Goal: Task Accomplishment & Management: Complete application form

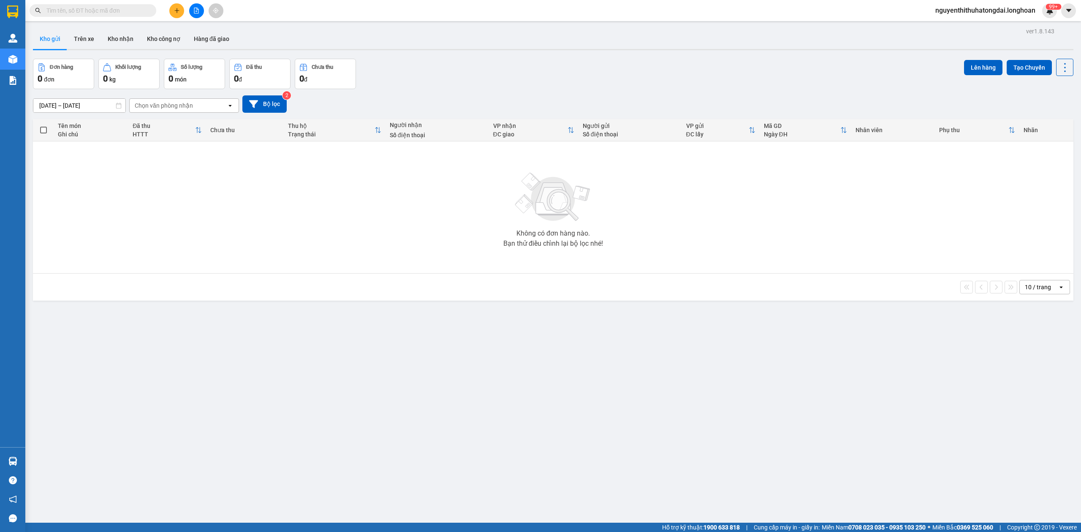
click at [117, 7] on input "text" at bounding box center [96, 10] width 100 height 9
paste input "0942878735"
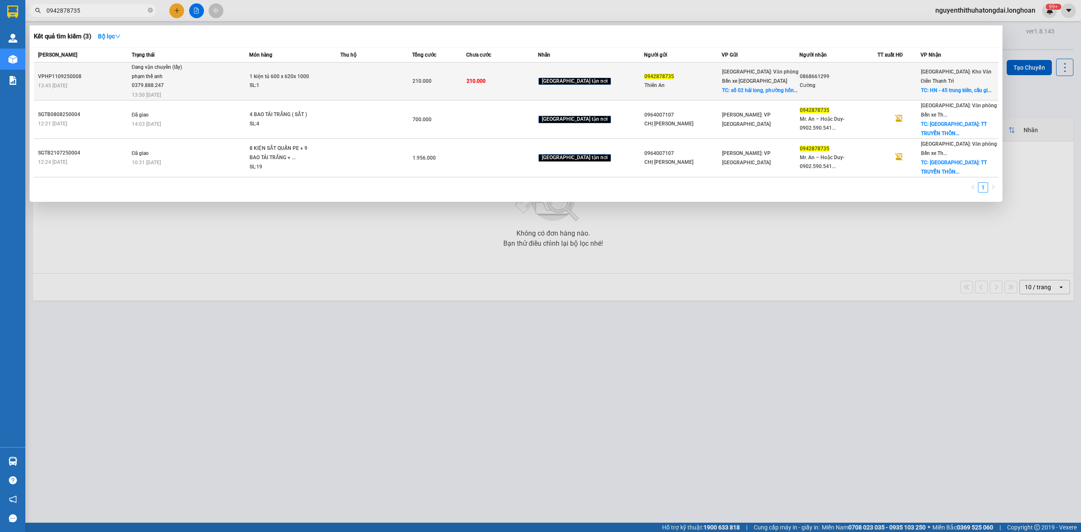
type input "0942878735"
click at [370, 73] on td at bounding box center [376, 81] width 72 height 38
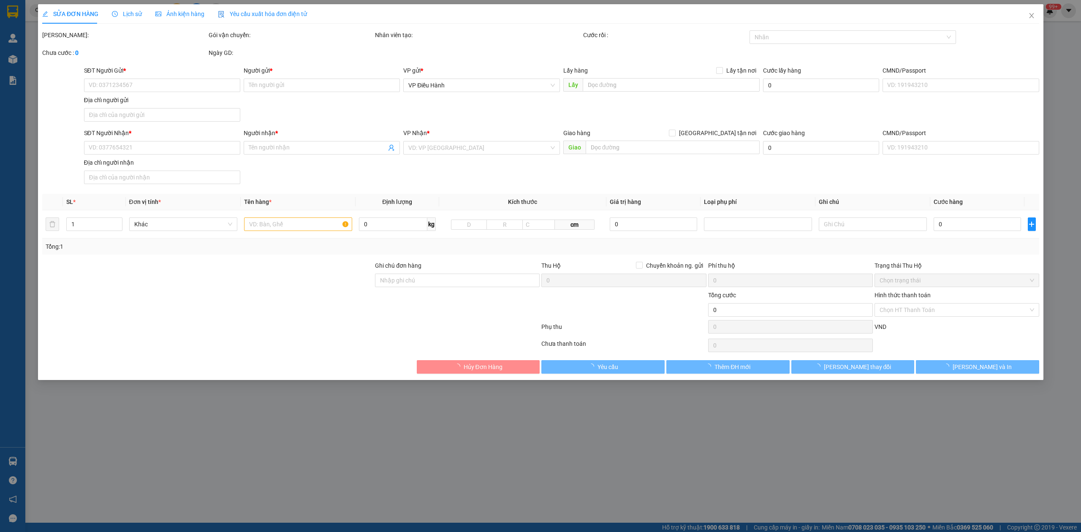
type input "0942878735"
type input "Thiên An"
checkbox input "true"
type input "[GEOGRAPHIC_DATA], [GEOGRAPHIC_DATA], [GEOGRAPHIC_DATA]. Hạ long"
type input "0868661299"
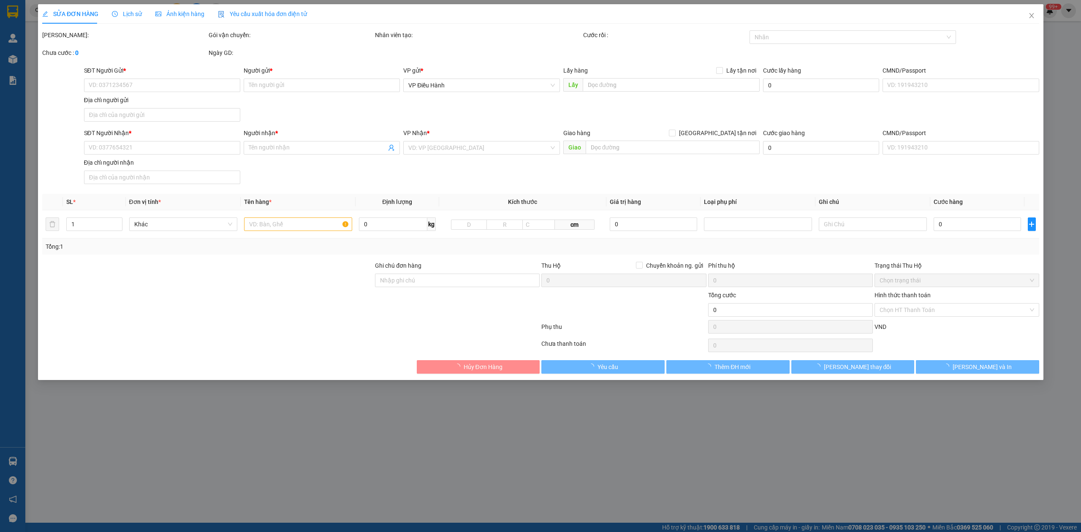
type input "Cường"
checkbox input "true"
type input "HN - 45 trung kiên, [GEOGRAPHIC_DATA], [GEOGRAPHIC_DATA]"
type input "210.000"
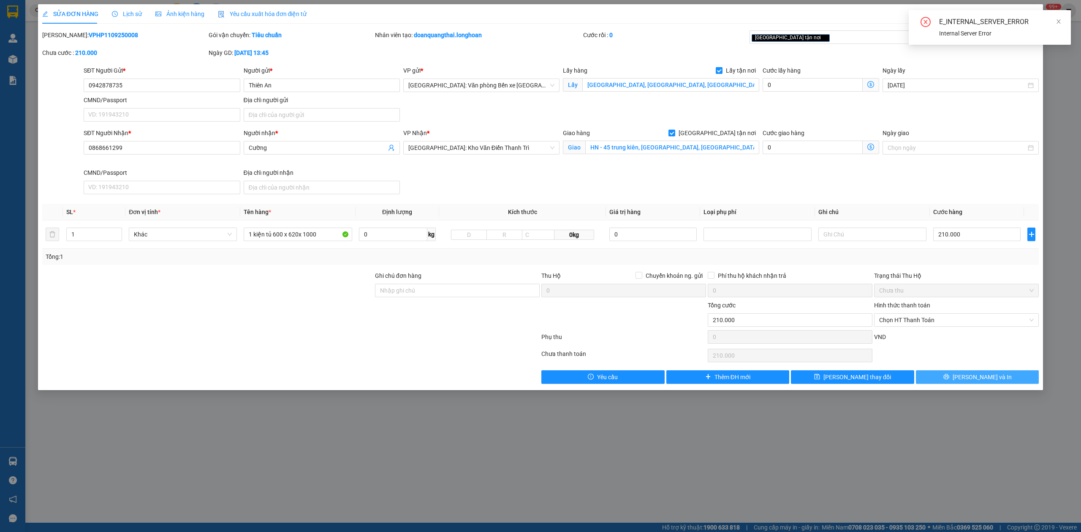
click at [971, 379] on span "[PERSON_NAME] và In" at bounding box center [981, 376] width 59 height 9
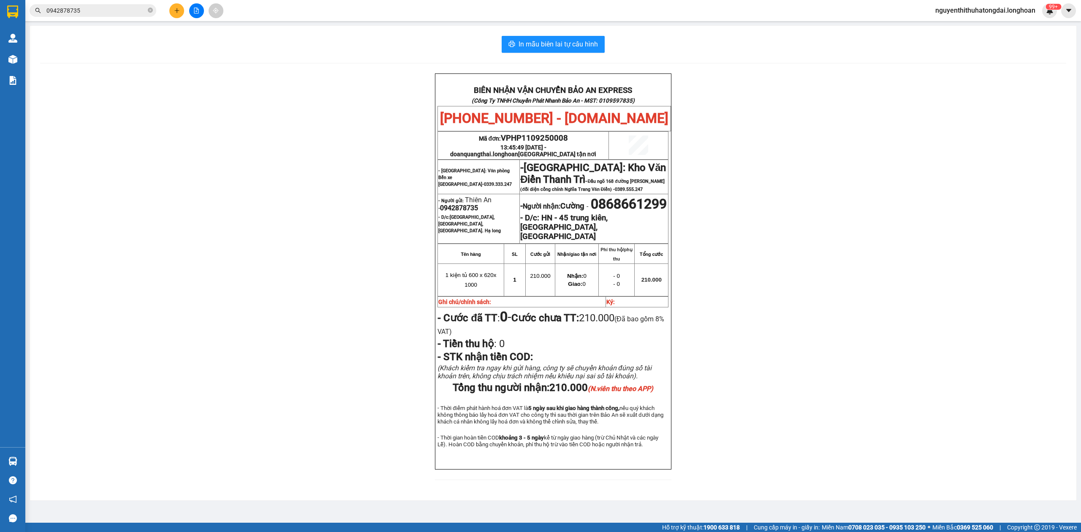
click at [81, 14] on input "0942878735" at bounding box center [96, 10] width 100 height 9
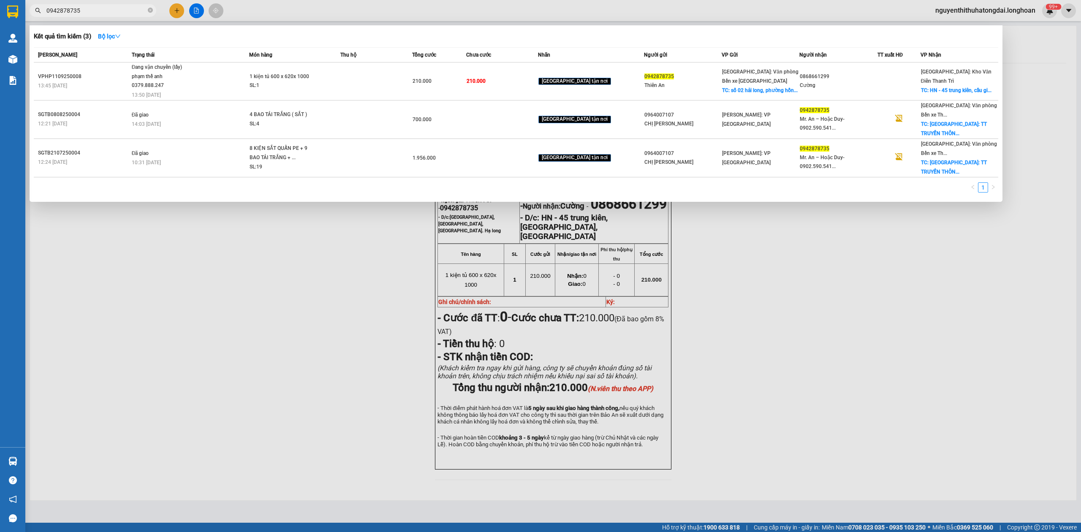
click at [81, 14] on input "0942878735" at bounding box center [96, 10] width 100 height 9
paste input "[PHONE_NUMBER]"
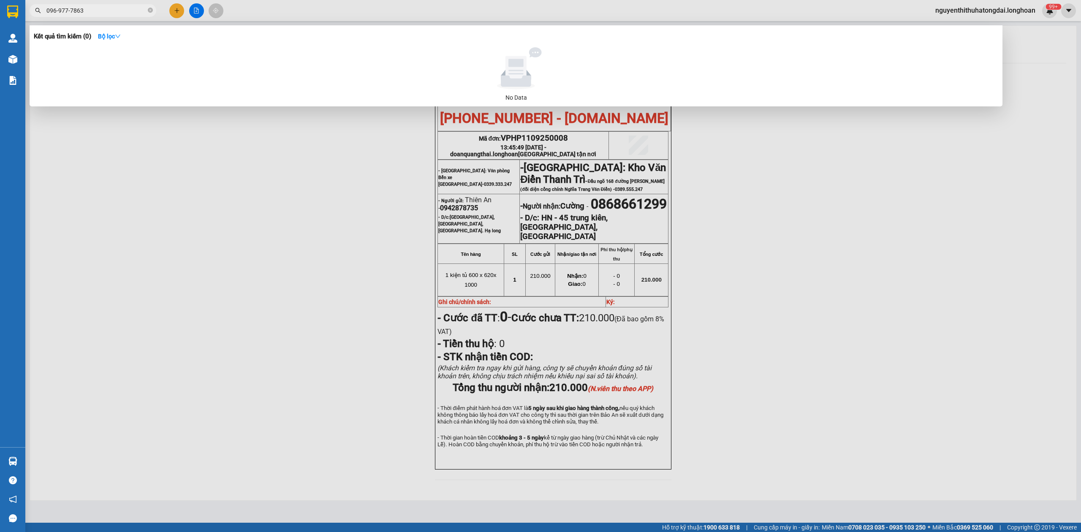
click at [71, 10] on input "096-977-7863" at bounding box center [96, 10] width 100 height 9
click at [106, 11] on input "096-97-7863" at bounding box center [96, 10] width 100 height 9
paste input "7"
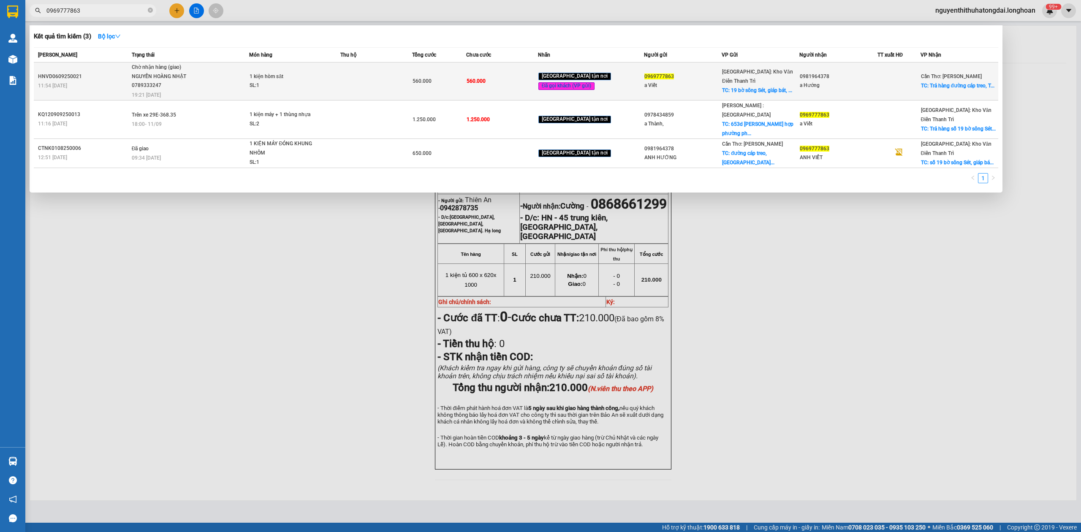
type input "0969777863"
click at [181, 80] on div "NGUYẾN HOÀNG NHẬT 0789333247" at bounding box center [163, 81] width 63 height 18
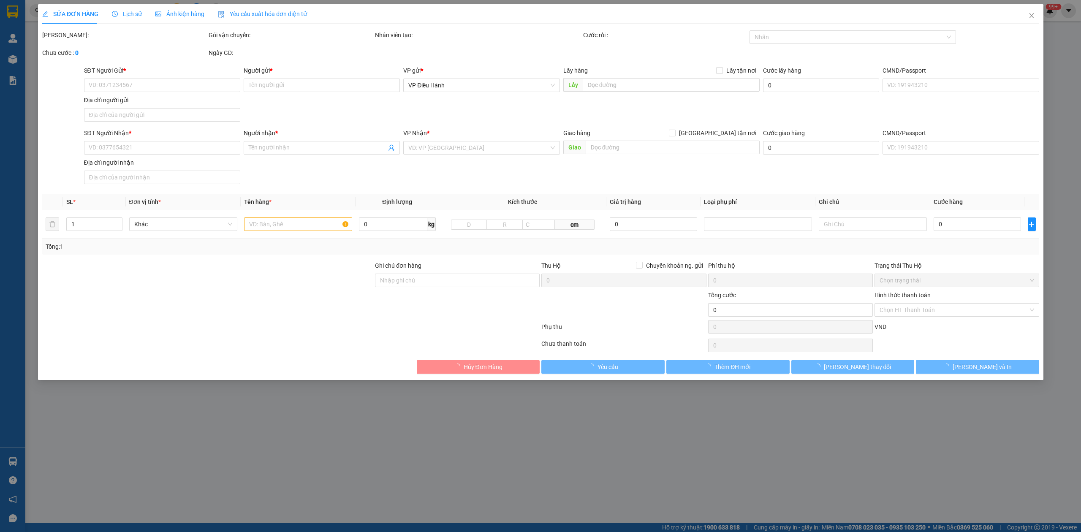
type input "0969777863"
type input "a Viết"
checkbox input "true"
type input "19 bờ sông Sét, giáp bát, [GEOGRAPHIC_DATA][PERSON_NAME], hn"
type input "0981964378"
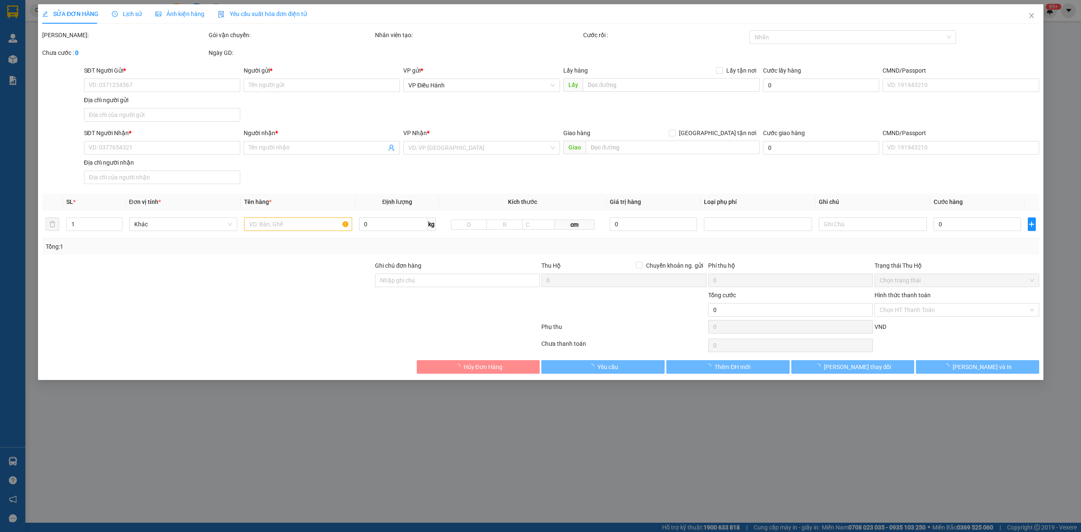
type input "a Hướng"
checkbox input "true"
type input "Trả hàng đường cáp treo, [GEOGRAPHIC_DATA], [GEOGRAPHIC_DATA]"
type input "560.000"
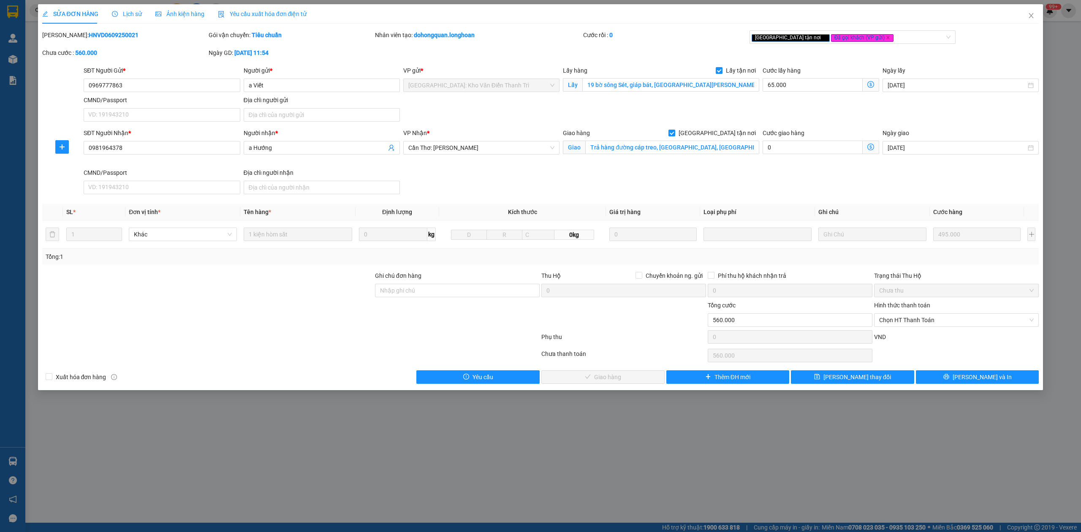
click at [117, 14] on span "Lịch sử" at bounding box center [127, 14] width 30 height 7
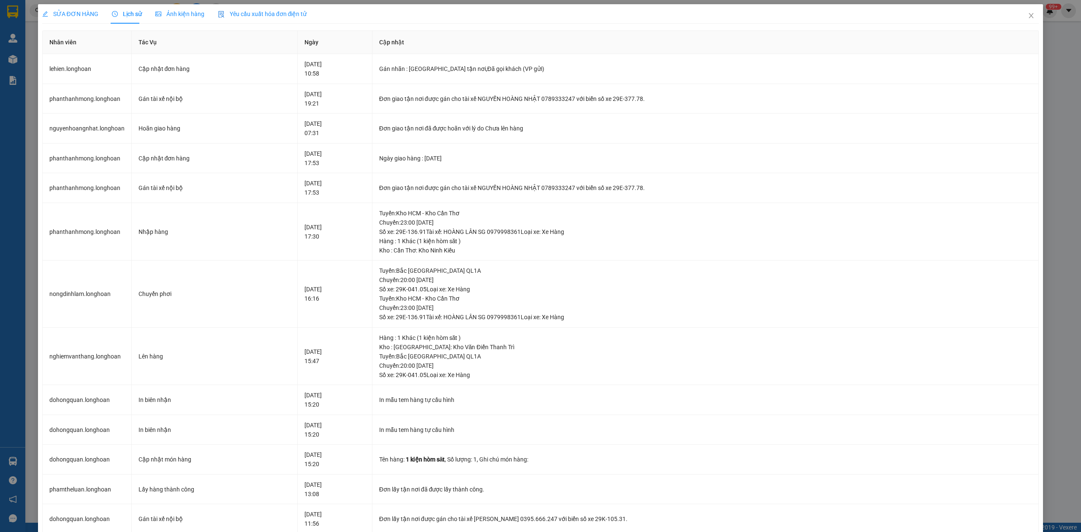
click at [83, 11] on span "SỬA ĐƠN HÀNG" at bounding box center [70, 14] width 56 height 7
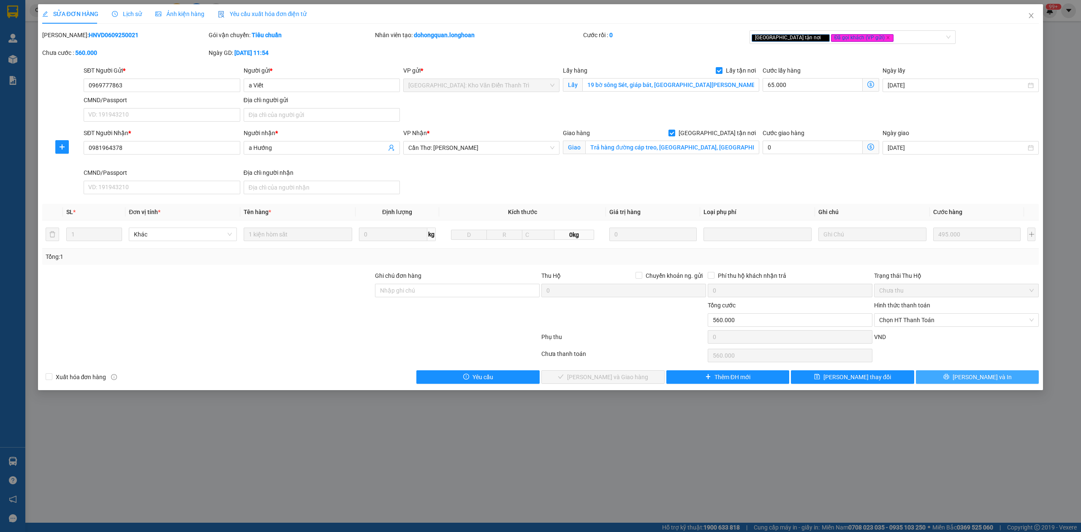
click at [979, 377] on span "[PERSON_NAME] và In" at bounding box center [981, 376] width 59 height 9
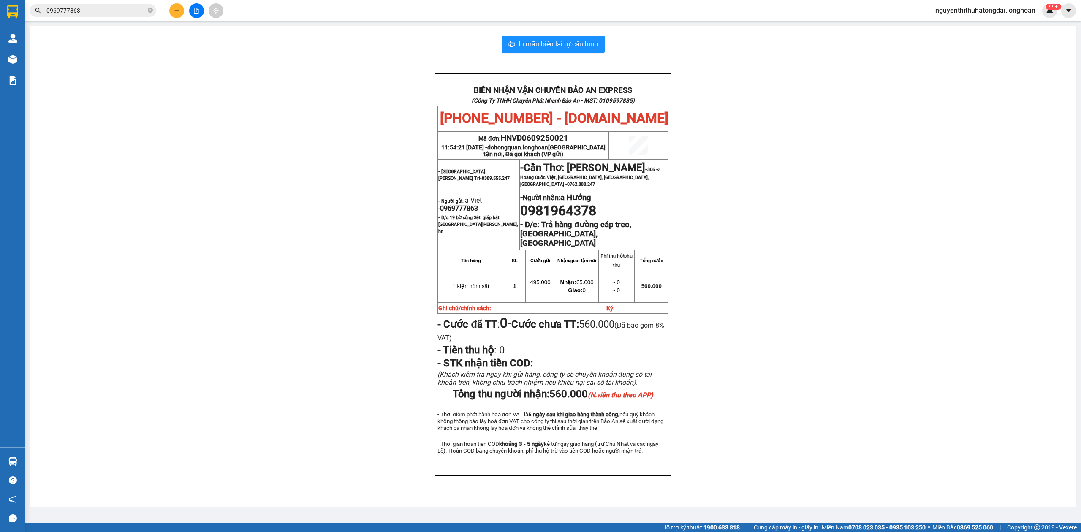
click at [81, 9] on input "0969777863" at bounding box center [96, 10] width 100 height 9
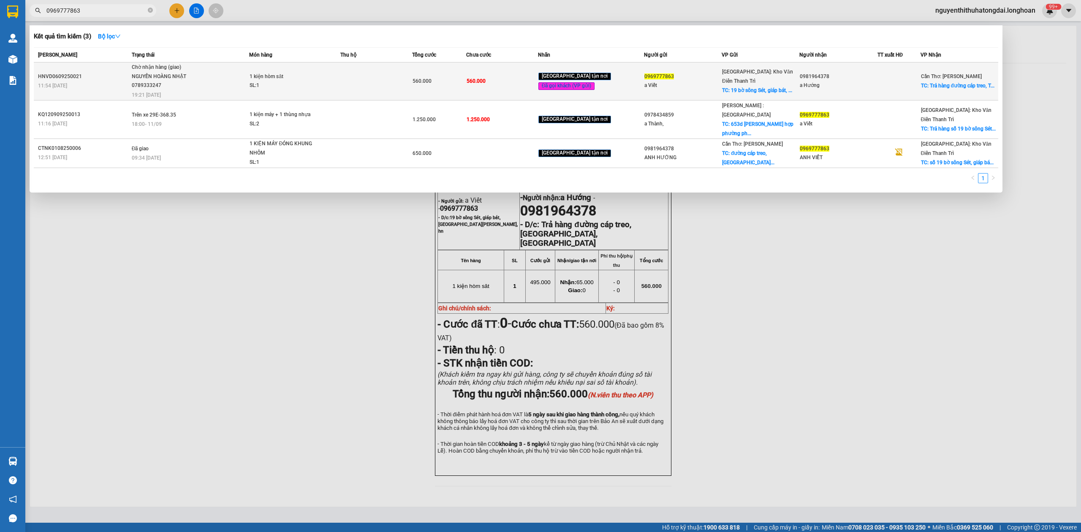
click at [176, 78] on div "NGUYẾN HOÀNG NHẬT 0789333247" at bounding box center [163, 81] width 63 height 18
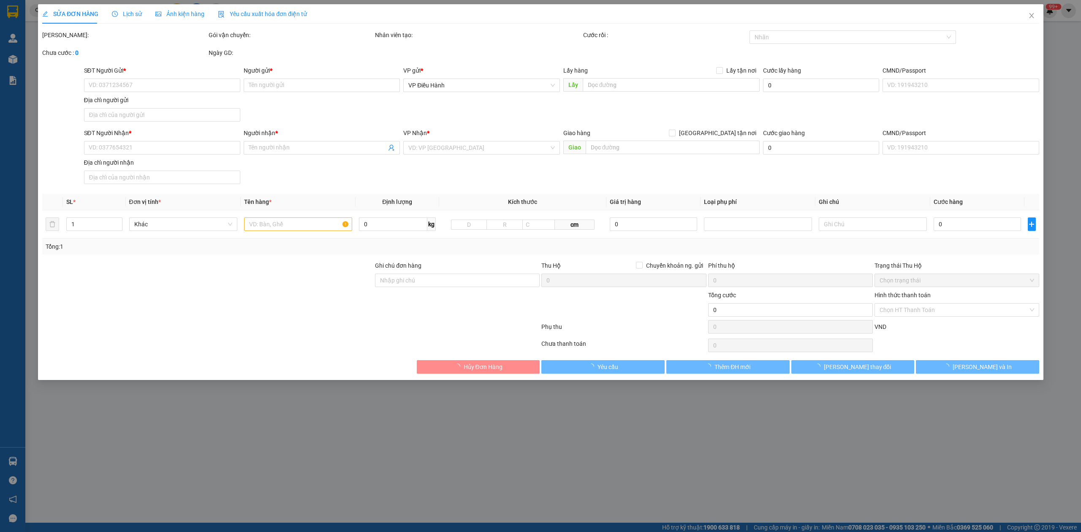
type input "0969777863"
type input "a Viết"
checkbox input "true"
type input "19 bờ sông Sét, giáp bát, [GEOGRAPHIC_DATA][PERSON_NAME], hn"
type input "0981964378"
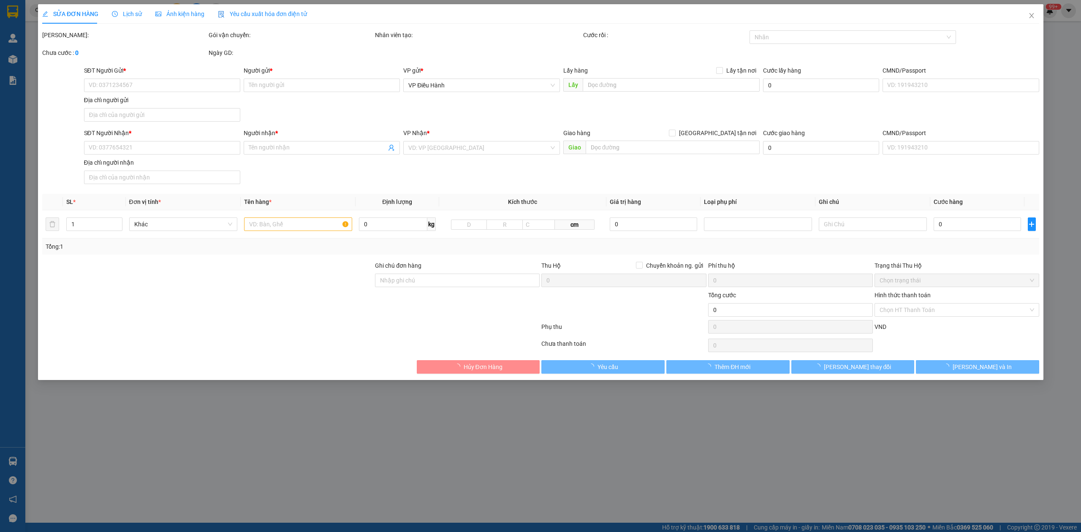
type input "a Hướng"
checkbox input "true"
type input "Trả hàng đường cáp treo, [GEOGRAPHIC_DATA], [GEOGRAPHIC_DATA]"
type input "560.000"
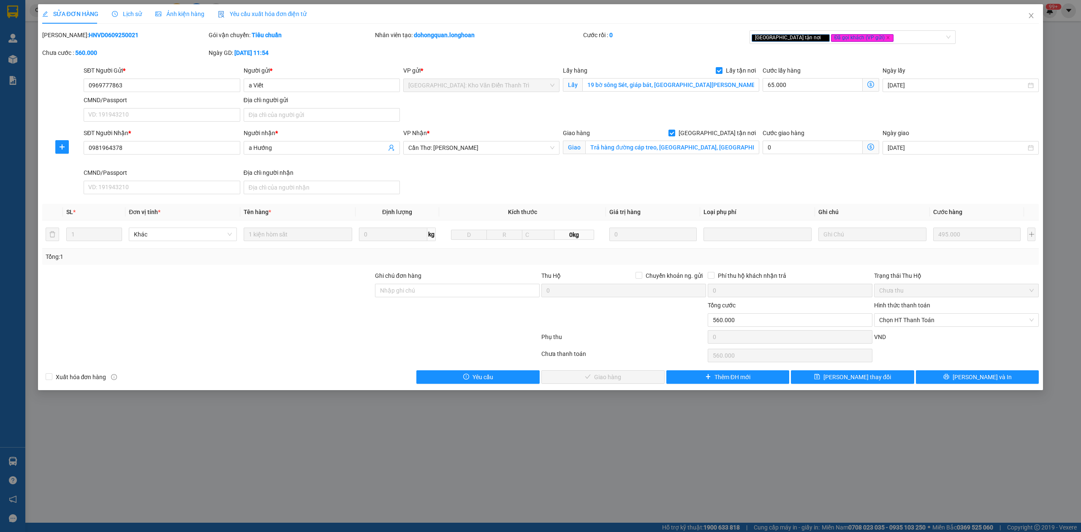
click at [128, 11] on span "Lịch sử" at bounding box center [127, 14] width 30 height 7
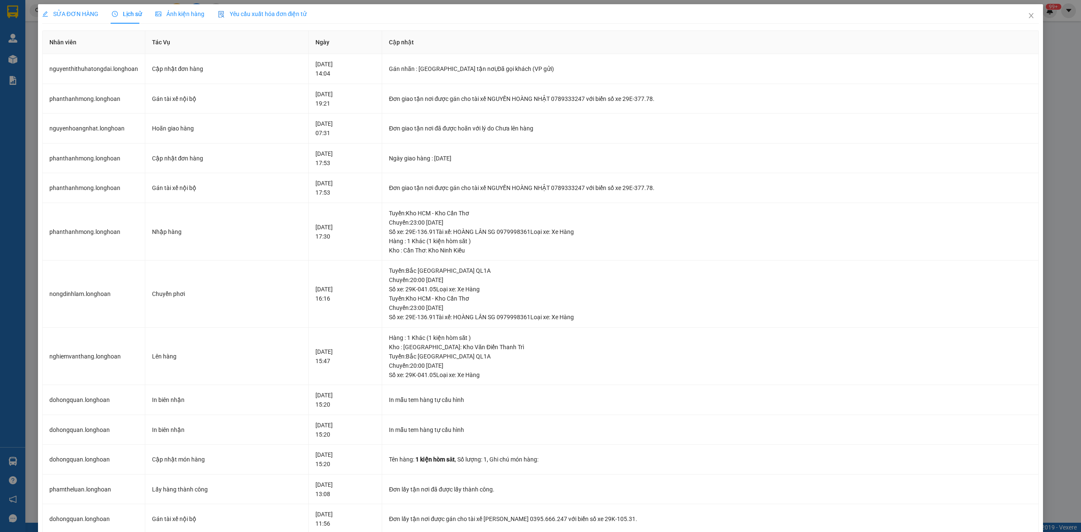
click at [57, 19] on div "SỬA ĐƠN HÀNG" at bounding box center [70, 13] width 56 height 19
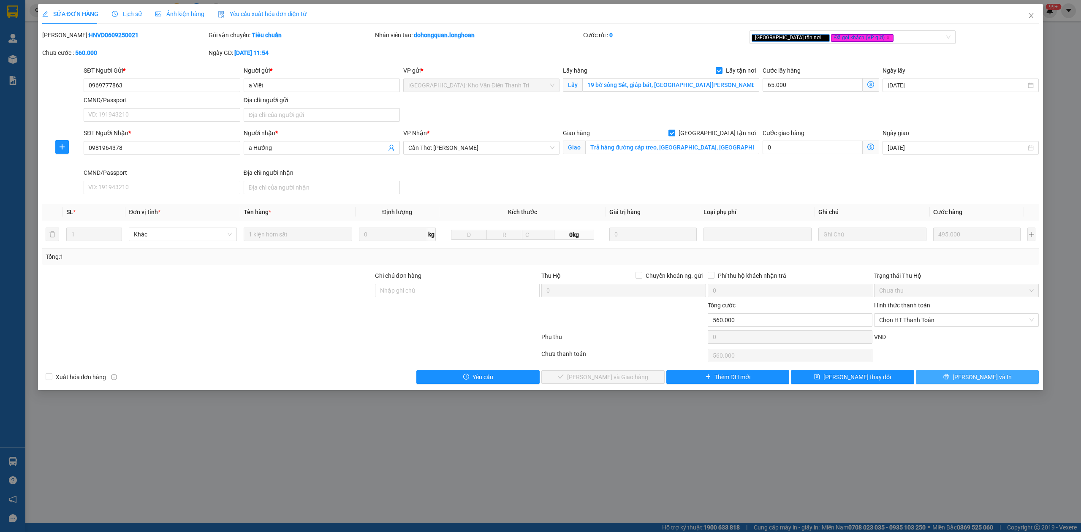
click at [938, 374] on button "[PERSON_NAME] và In" at bounding box center [977, 377] width 123 height 14
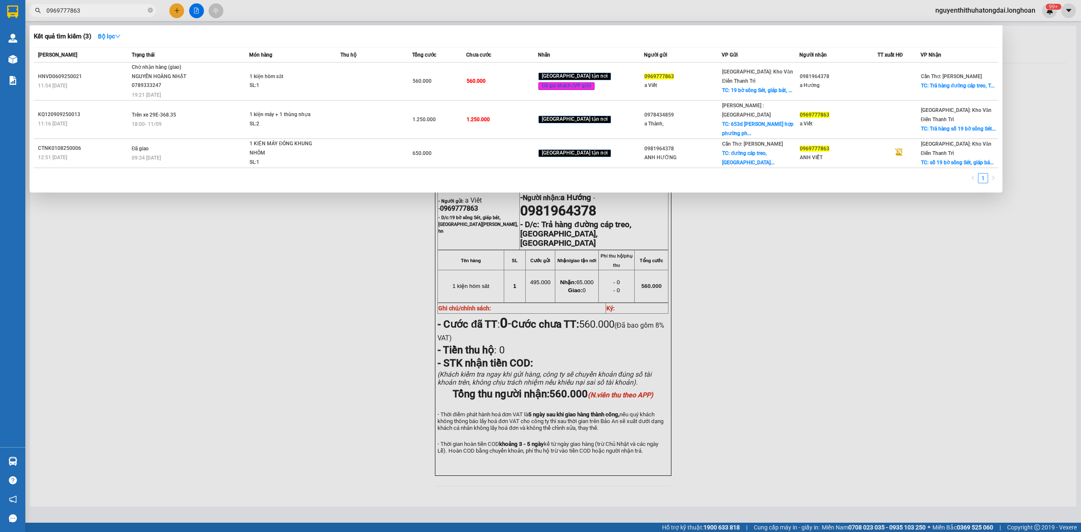
click at [93, 7] on input "0969777863" at bounding box center [96, 10] width 100 height 9
paste input "399567805"
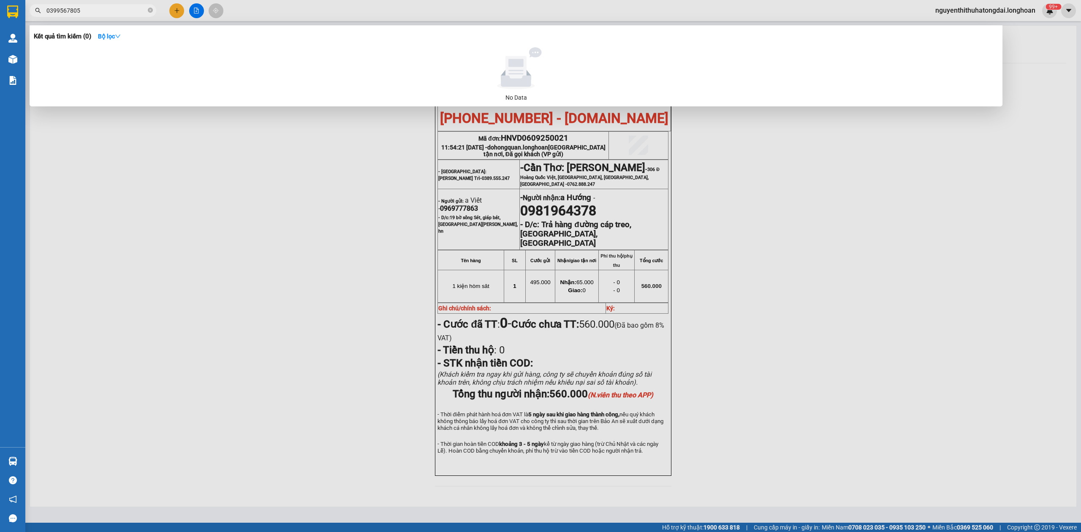
click at [117, 6] on input "0399567805" at bounding box center [96, 10] width 100 height 9
paste input "29971959"
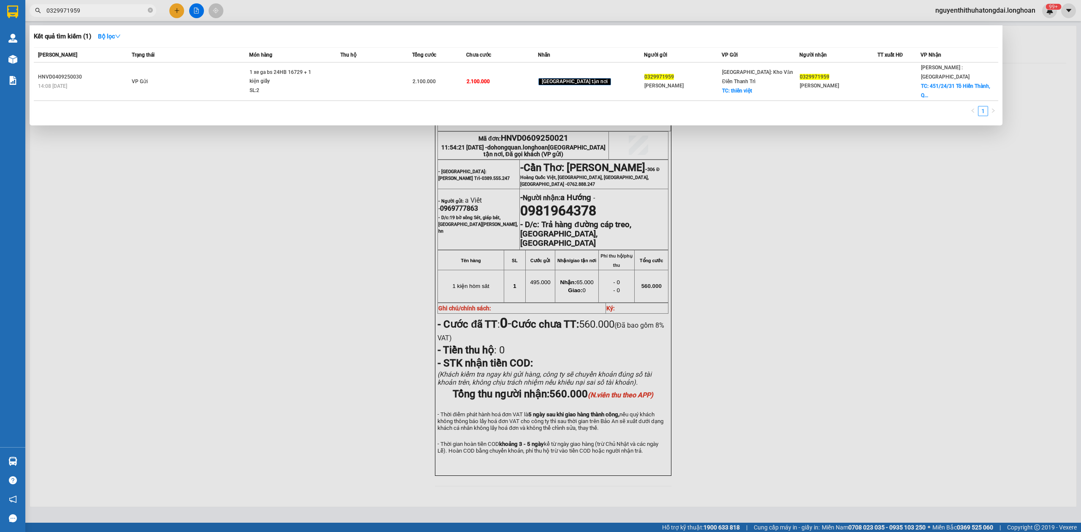
type input "0329971959"
click at [233, 61] on th "Trạng thái" at bounding box center [190, 55] width 120 height 15
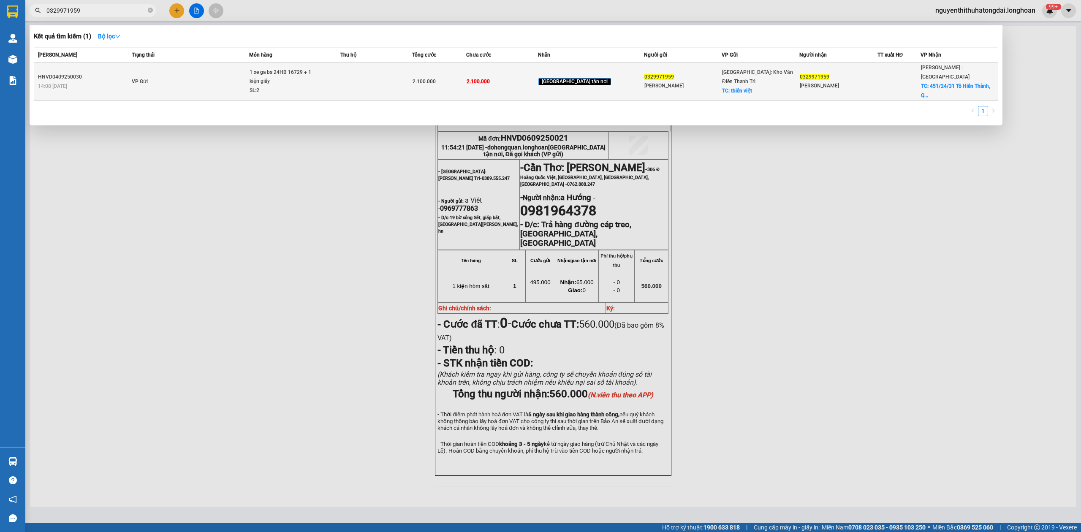
click at [241, 74] on td "VP Gửi" at bounding box center [190, 81] width 120 height 38
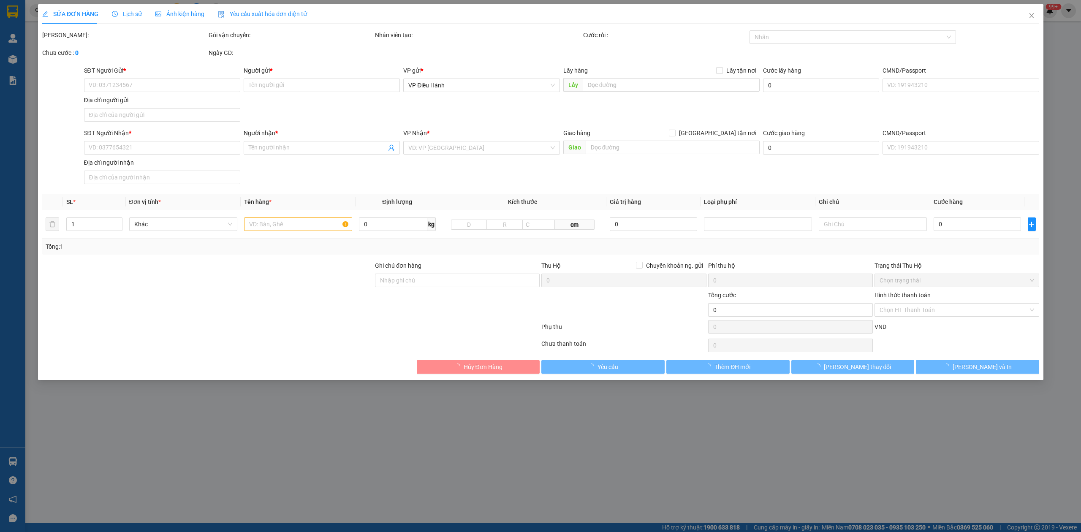
type input "0329971959"
type input "[PERSON_NAME]"
checkbox input "true"
type input "thiên việt"
type input "0329971959"
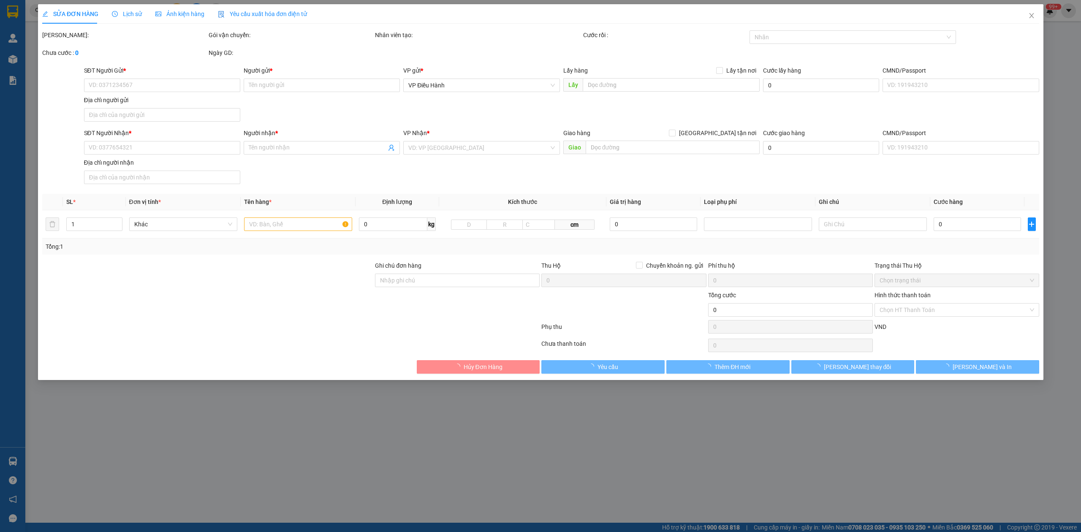
type input "[PERSON_NAME]"
checkbox input "true"
type input "451/24/31 Tô Hiến Thành, Q10"
type input "không chìa khóa không giấy tờ"
type input "2.100.000"
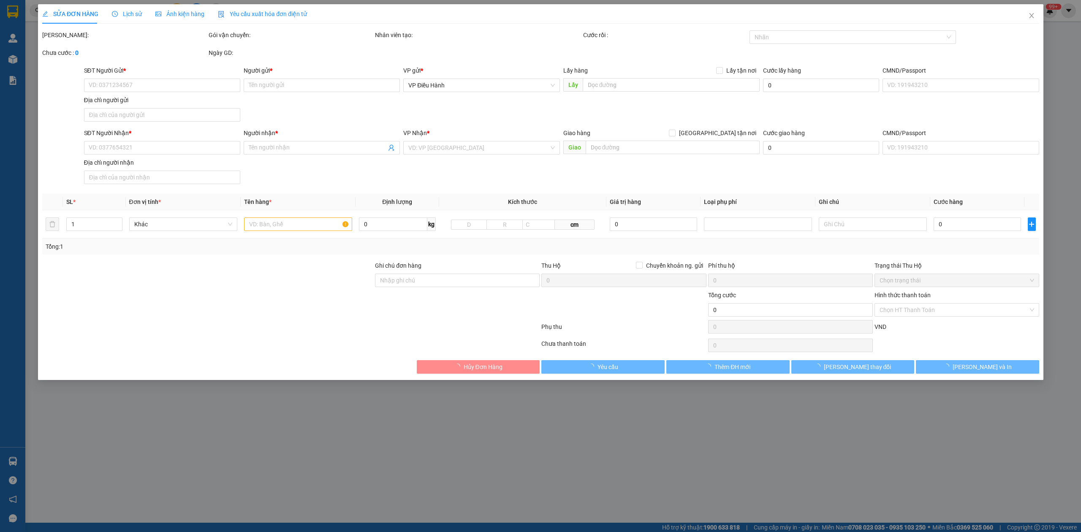
type input "2.100.000"
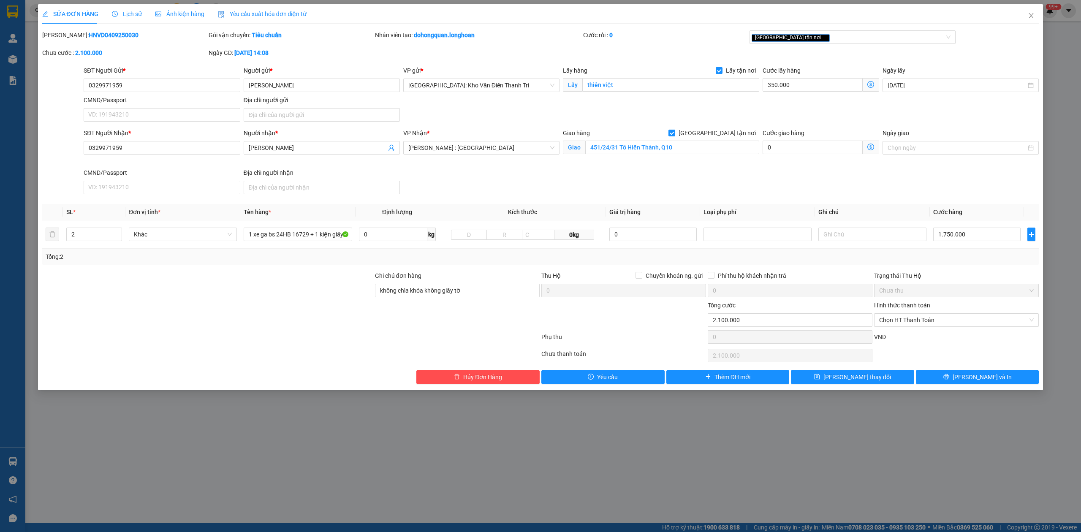
click at [136, 14] on span "Lịch sử" at bounding box center [127, 14] width 30 height 7
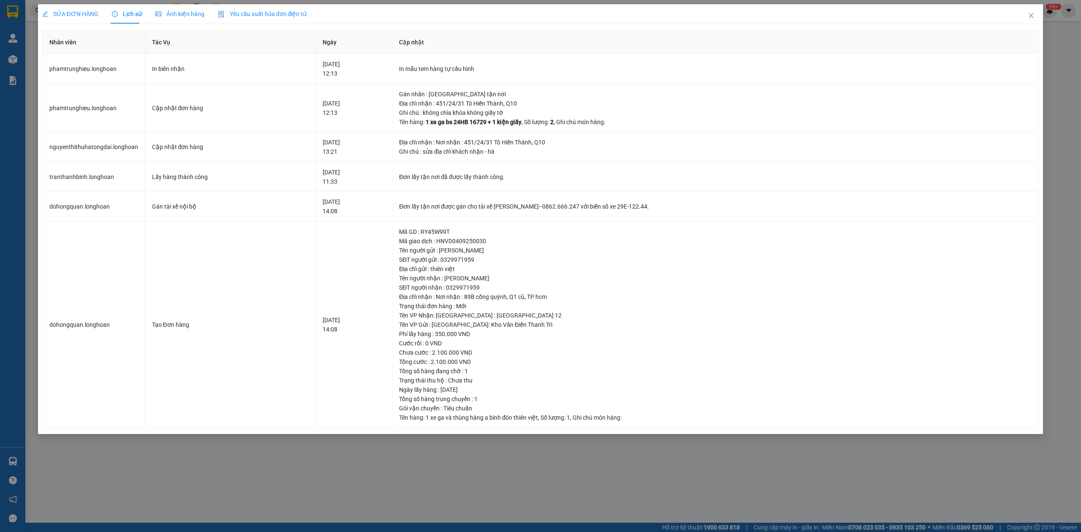
click at [71, 3] on div "SỬA ĐƠN HÀNG Lịch sử Ảnh kiện hàng Yêu cầu xuất hóa đơn điện tử Total Paid Fee …" at bounding box center [540, 266] width 1081 height 532
click at [71, 13] on span "SỬA ĐƠN HÀNG" at bounding box center [70, 14] width 56 height 7
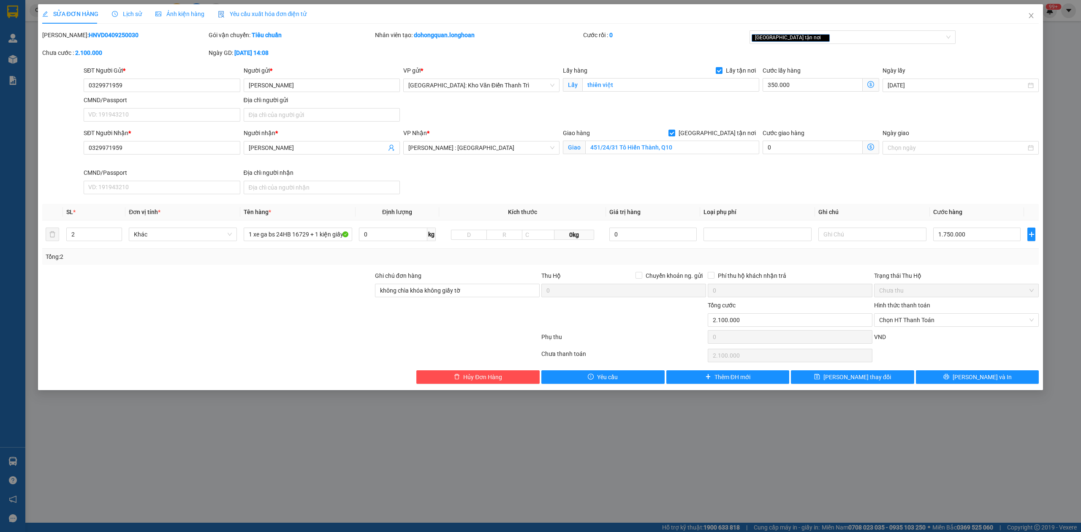
click at [117, 7] on div "Lịch sử" at bounding box center [127, 13] width 30 height 19
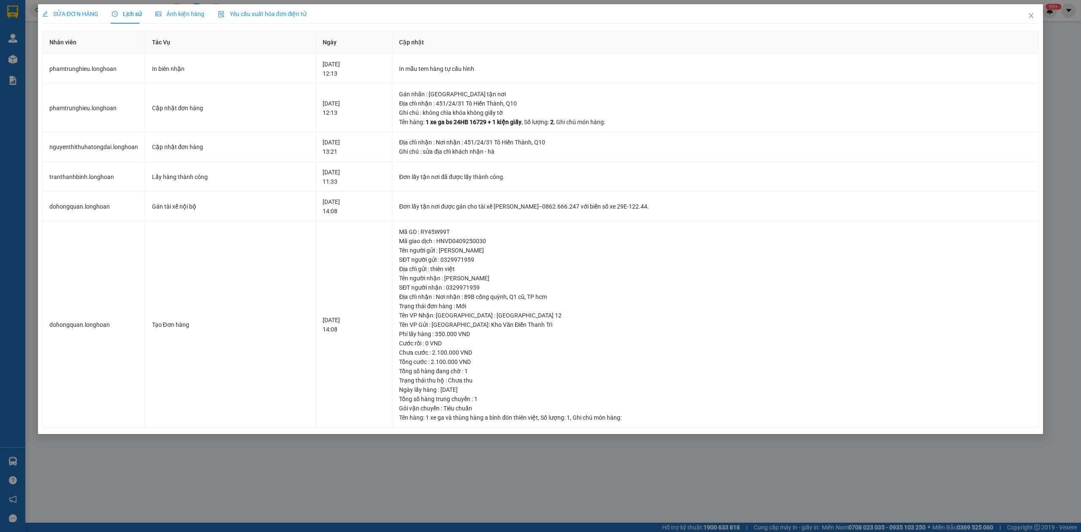
click at [62, 14] on span "SỬA ĐƠN HÀNG" at bounding box center [70, 14] width 56 height 7
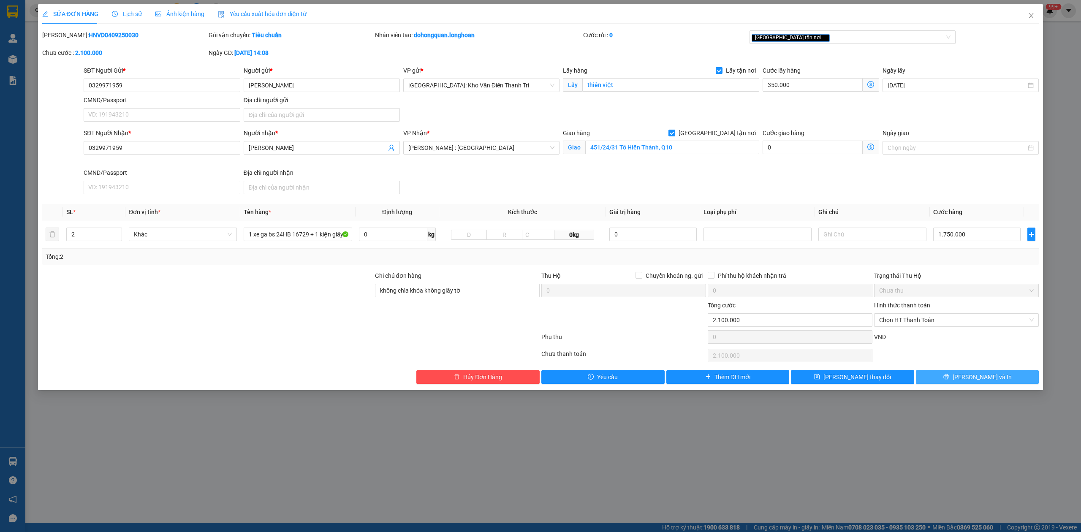
click at [1005, 381] on button "[PERSON_NAME] và In" at bounding box center [977, 377] width 123 height 14
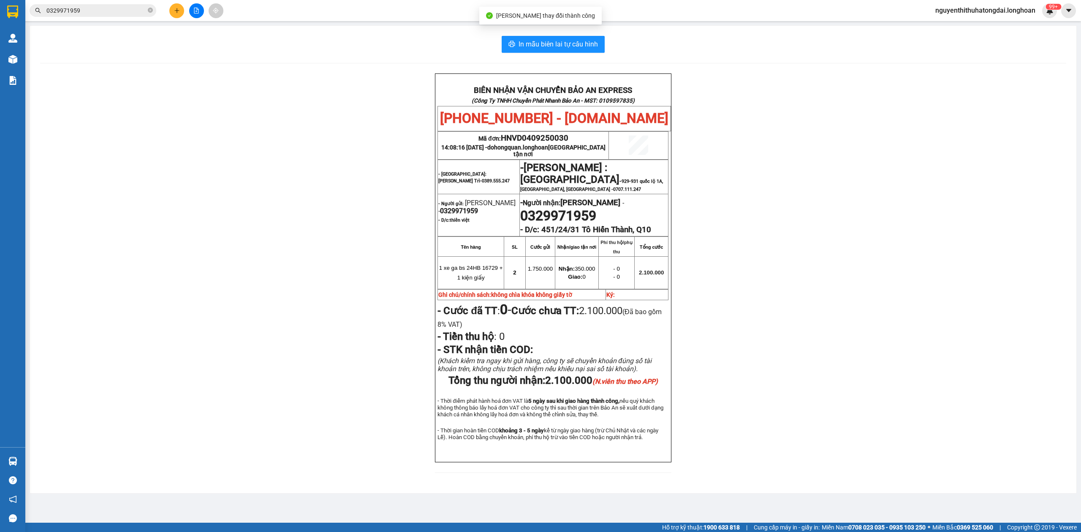
click at [105, 16] on span "0329971959" at bounding box center [93, 10] width 127 height 13
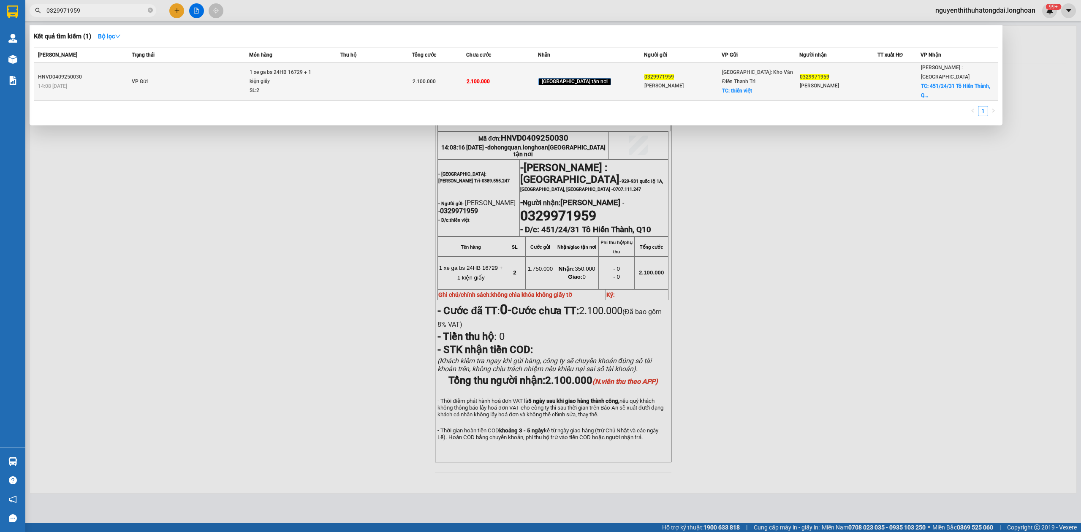
click at [134, 68] on td "VP Gửi" at bounding box center [190, 81] width 120 height 38
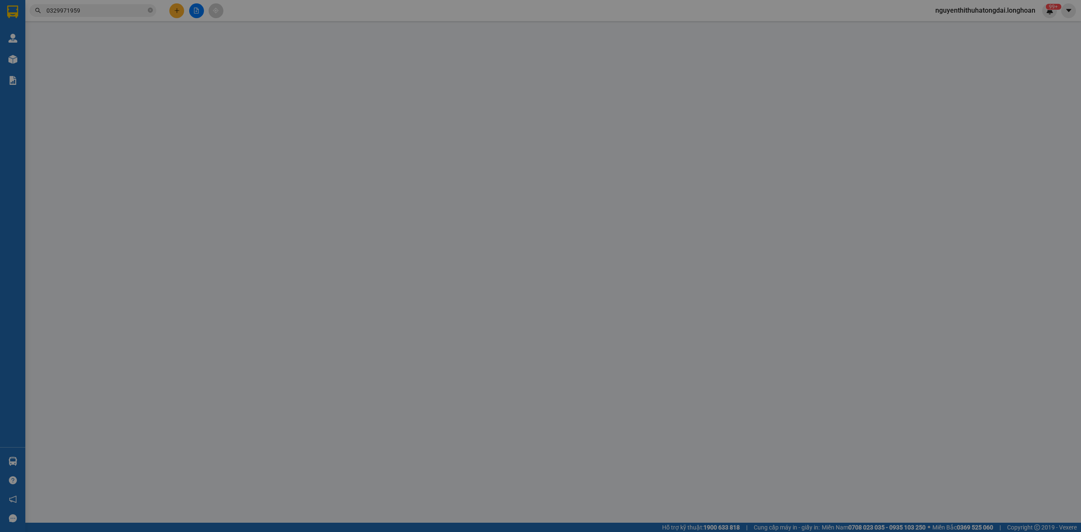
type input "0329971959"
type input "[PERSON_NAME]"
checkbox input "true"
type input "thiên việt"
type input "0329971959"
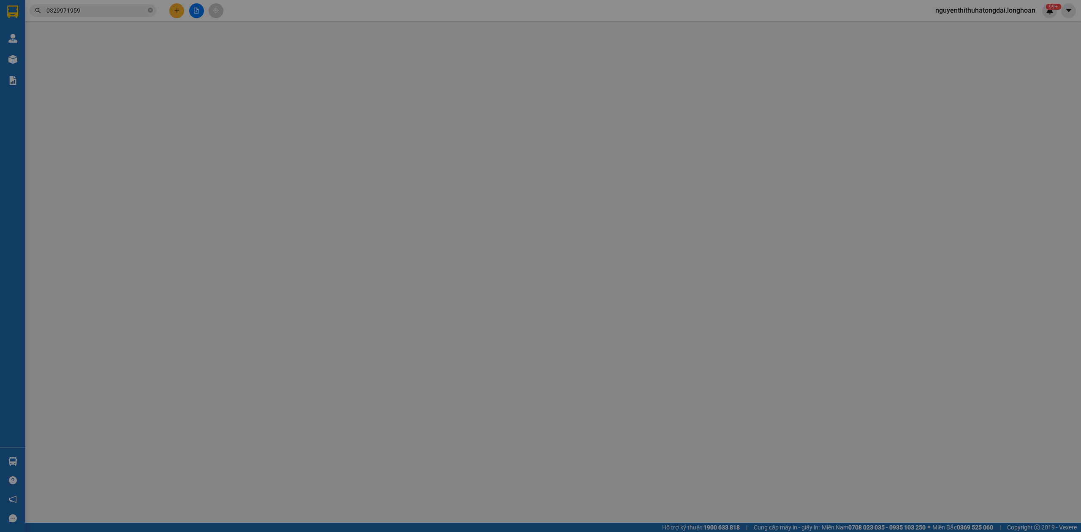
type input "[PERSON_NAME]"
checkbox input "true"
type input "451/24/31 Tô Hiến Thành, Q10"
type input "không chìa khóa không giấy tờ"
type input "2.100.000"
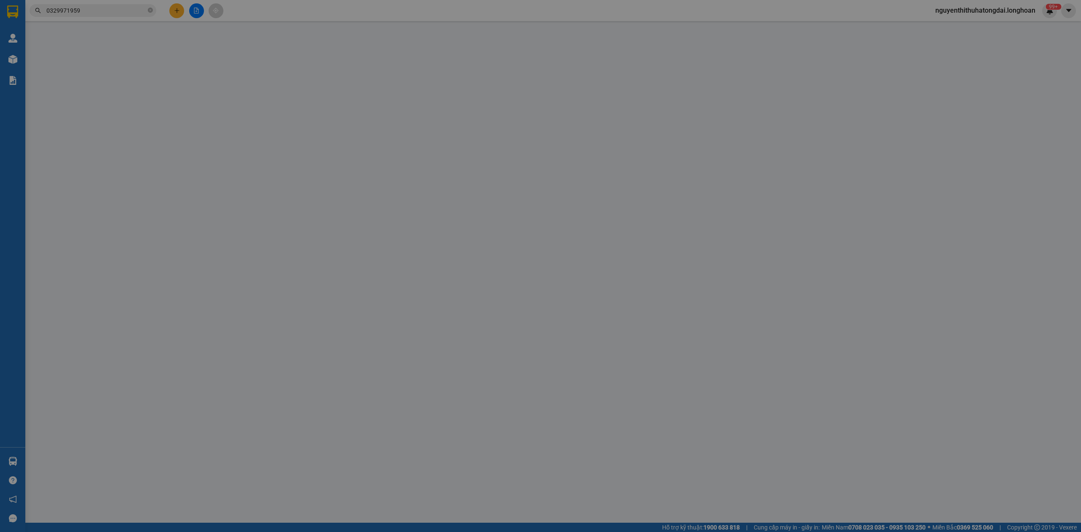
type input "2.100.000"
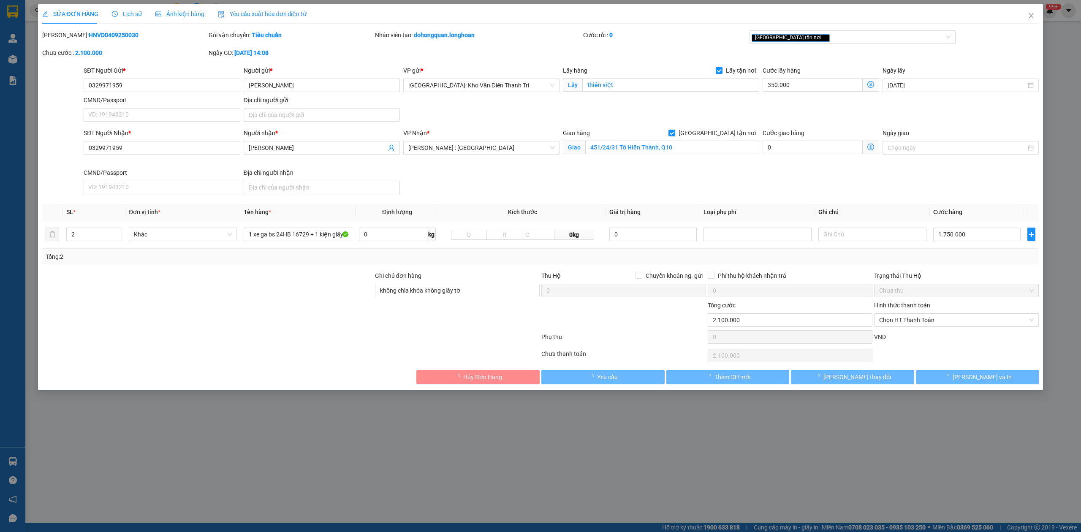
click at [114, 16] on icon "clock-circle" at bounding box center [115, 14] width 6 height 6
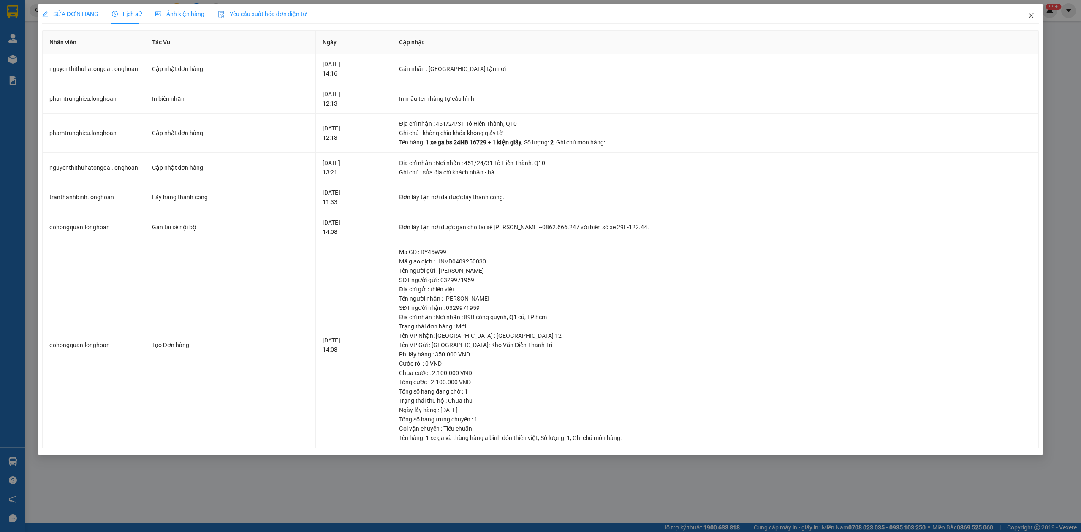
click at [1036, 14] on span "Close" at bounding box center [1031, 16] width 24 height 24
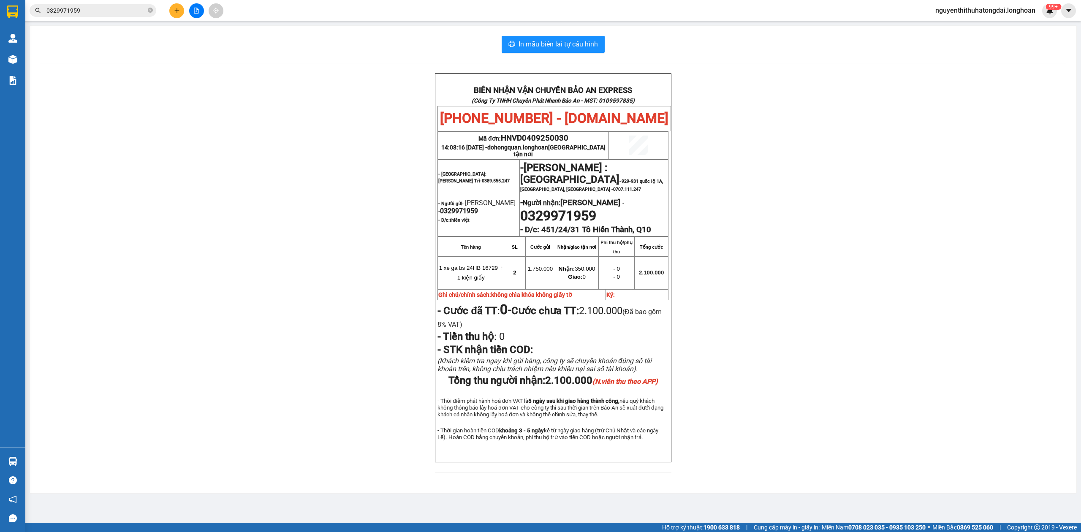
click at [84, 12] on input "0329971959" at bounding box center [96, 10] width 100 height 9
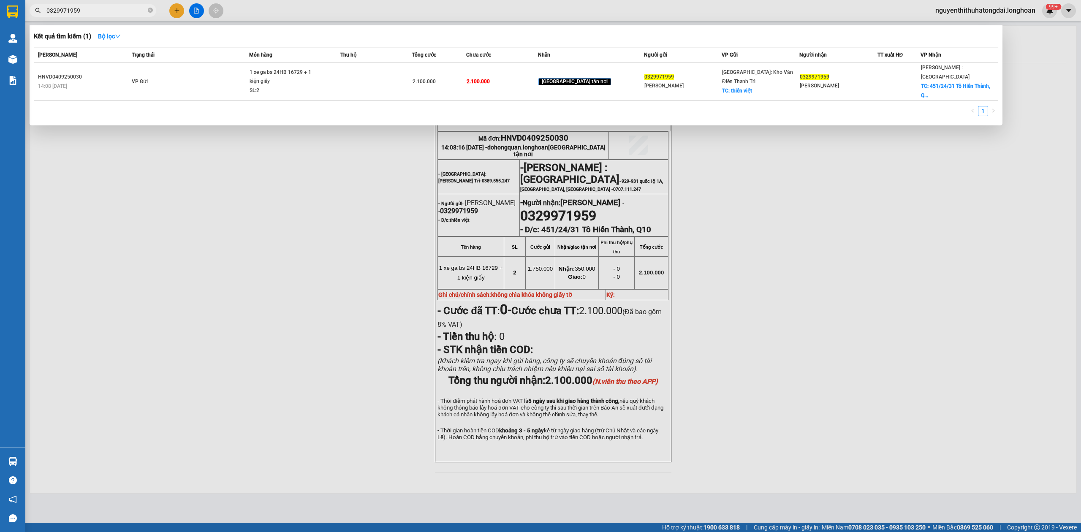
click at [84, 12] on input "0329971959" at bounding box center [96, 10] width 100 height 9
paste input "944653816"
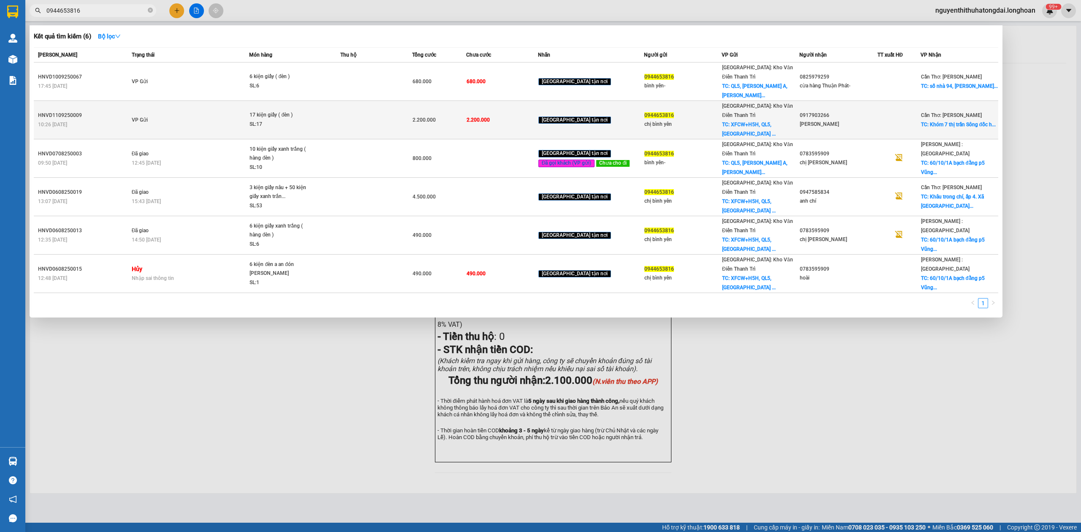
type input "0944653816"
click at [269, 111] on div "17 kiện giấy ( đèn )" at bounding box center [281, 115] width 63 height 9
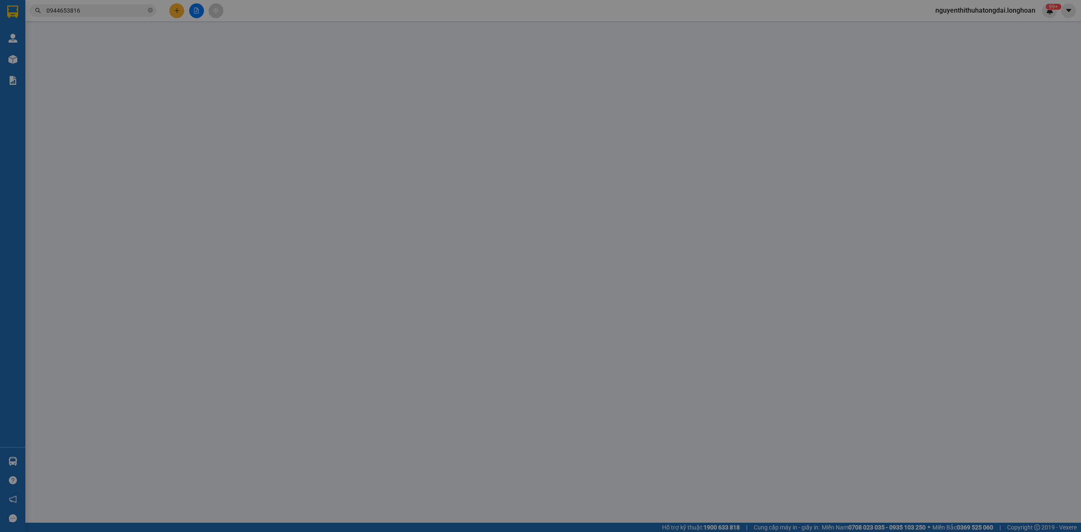
type input "0944653816"
type input "chị bình yên"
checkbox input "true"
type input "XFCW+H5H, QL5, [GEOGRAPHIC_DATA] A, [PERSON_NAME], [GEOGRAPHIC_DATA], [GEOGRAPH…"
type input "0917903266"
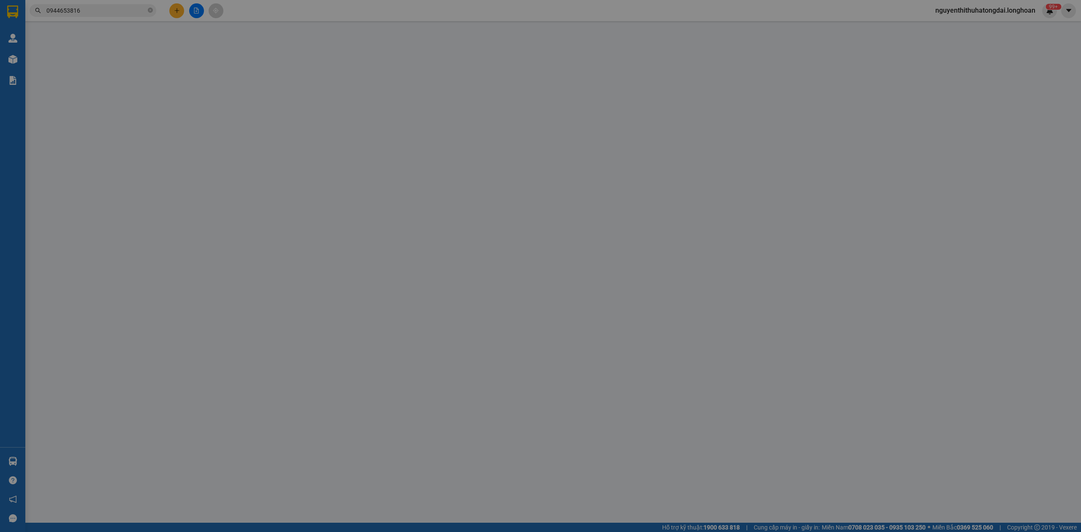
type input "[PERSON_NAME]"
checkbox input "true"
type input "Khóm 7 thị trấn Sông đốc huyện [PERSON_NAME] thời tỉnh [GEOGRAPHIC_DATA]"
type input "HÀNG DỄ VỠ CHÚ Ý BỐC XẾP CẨN THẬN ( HƯ VỠ KHÔNG ĐỀN GIÁ TRỊ HÀNG )"
type input "2.200.000"
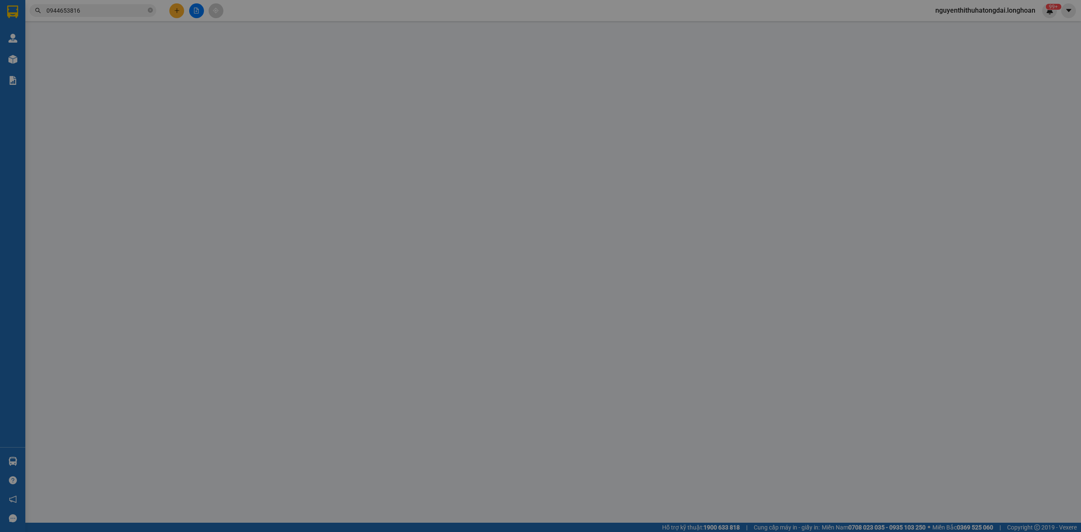
type input "2.200.000"
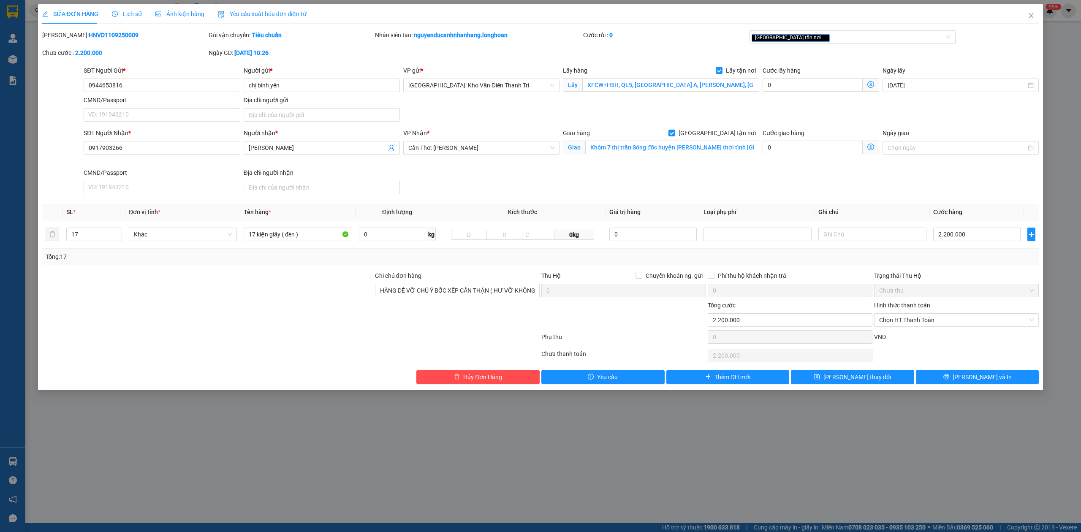
click at [131, 11] on span "Lịch sử" at bounding box center [127, 14] width 30 height 7
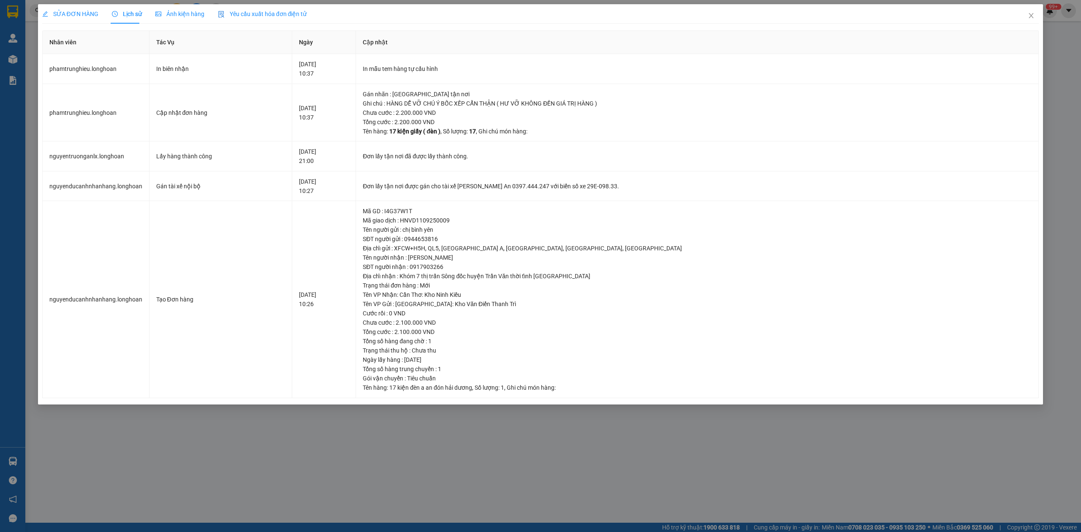
click at [58, 13] on span "SỬA ĐƠN HÀNG" at bounding box center [70, 14] width 56 height 7
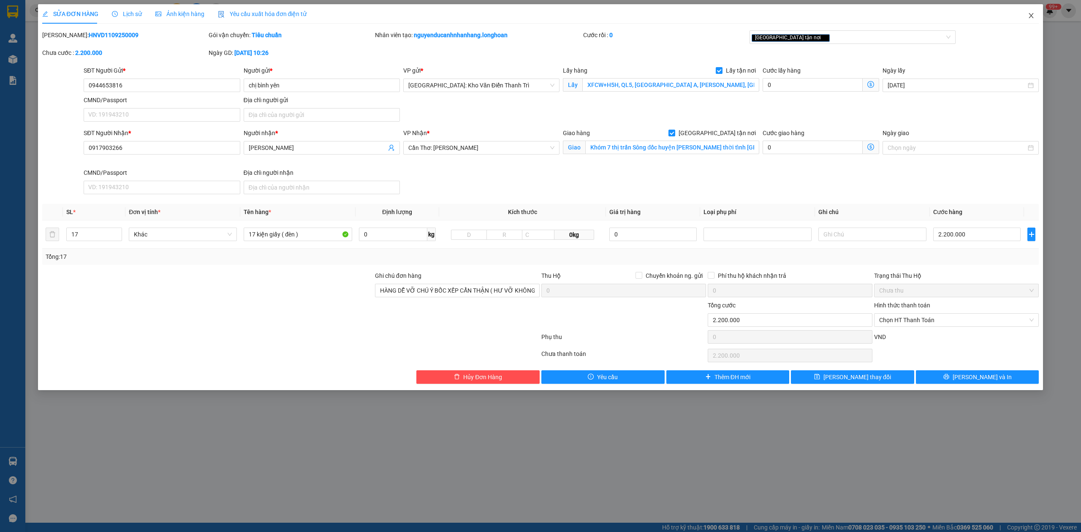
click at [1032, 16] on icon "close" at bounding box center [1031, 15] width 7 height 7
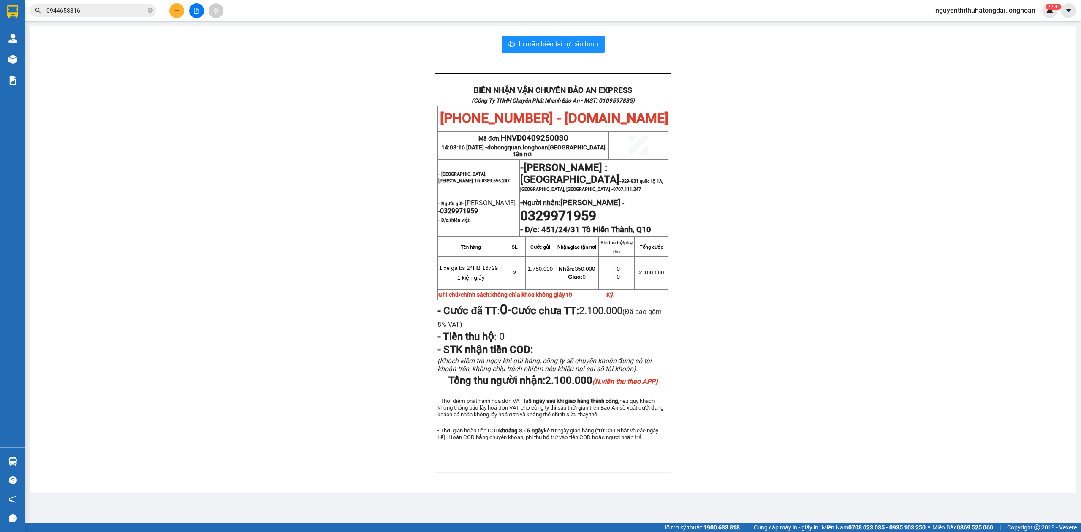
click at [110, 8] on input "0944653816" at bounding box center [96, 10] width 100 height 9
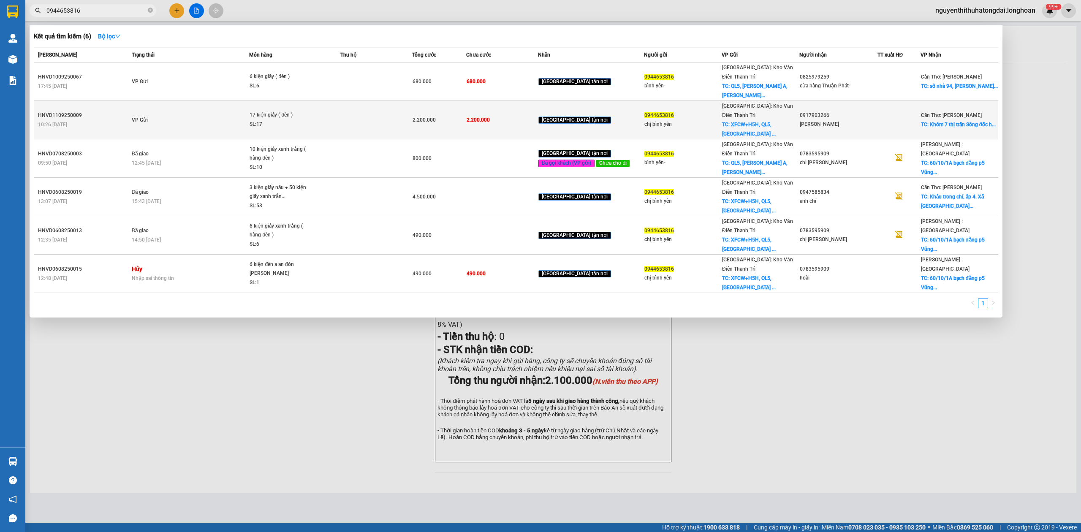
click at [363, 101] on td at bounding box center [376, 120] width 72 height 38
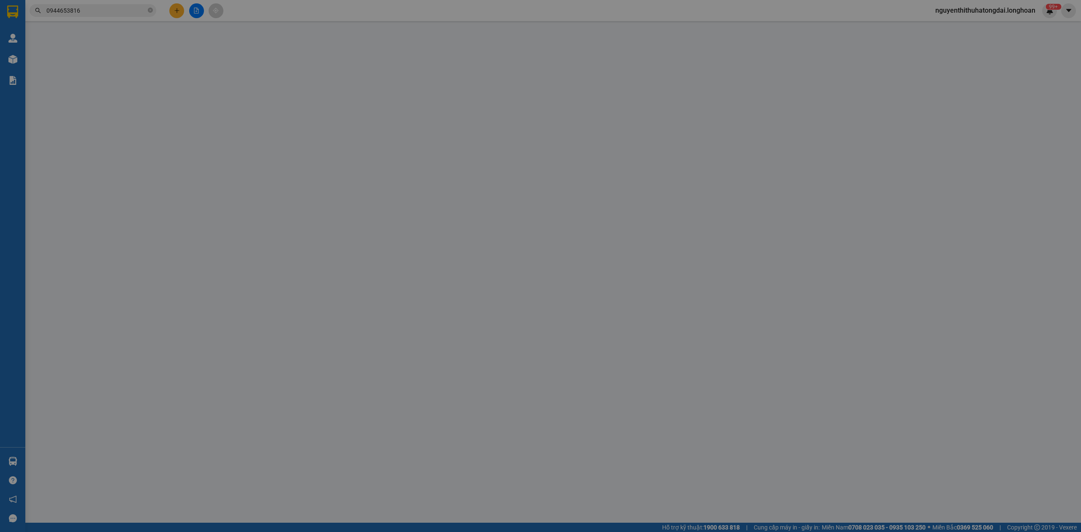
type input "0944653816"
type input "chị bình yên"
checkbox input "true"
type input "XFCW+H5H, QL5, [GEOGRAPHIC_DATA] A, [PERSON_NAME], [GEOGRAPHIC_DATA], [GEOGRAPH…"
type input "0917903266"
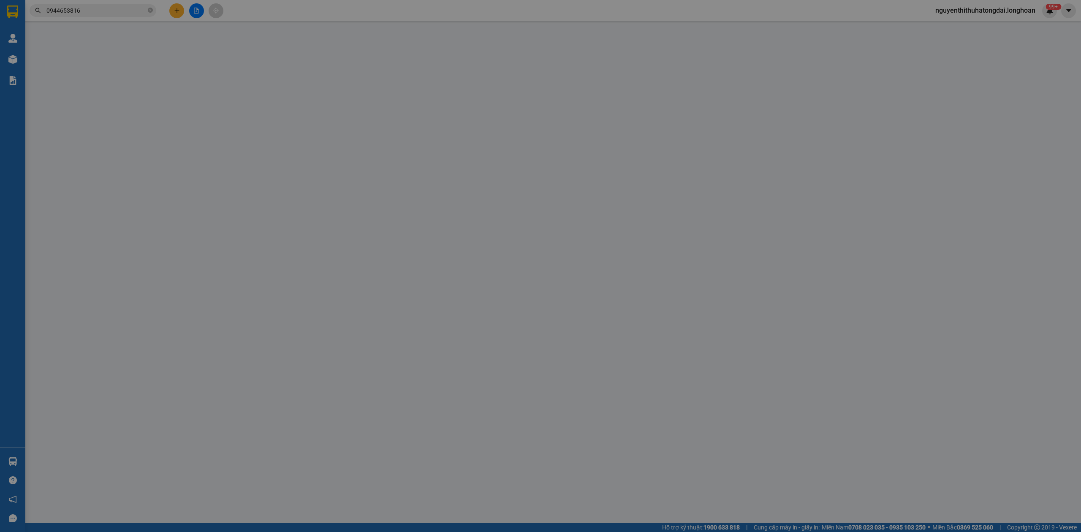
type input "[PERSON_NAME]"
checkbox input "true"
type input "Khóm 7 thị trấn Sông đốc huyện [PERSON_NAME] thời tỉnh [GEOGRAPHIC_DATA]"
type input "HÀNG DỄ VỠ CHÚ Ý BỐC XẾP CẨN THẬN ( HƯ VỠ KHÔNG ĐỀN GIÁ TRỊ HÀNG )"
type input "2.200.000"
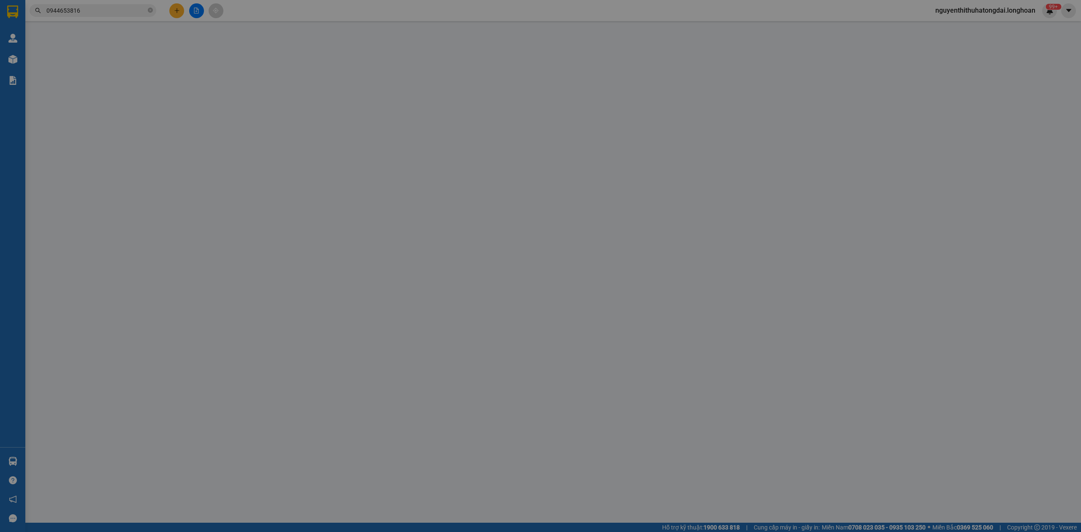
type input "2.200.000"
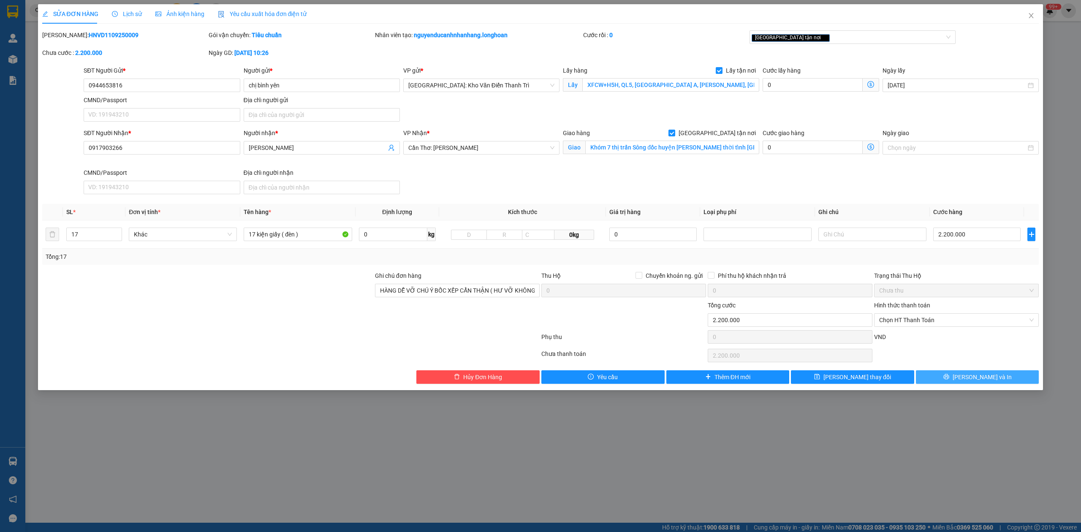
click at [983, 373] on button "[PERSON_NAME] và In" at bounding box center [977, 377] width 123 height 14
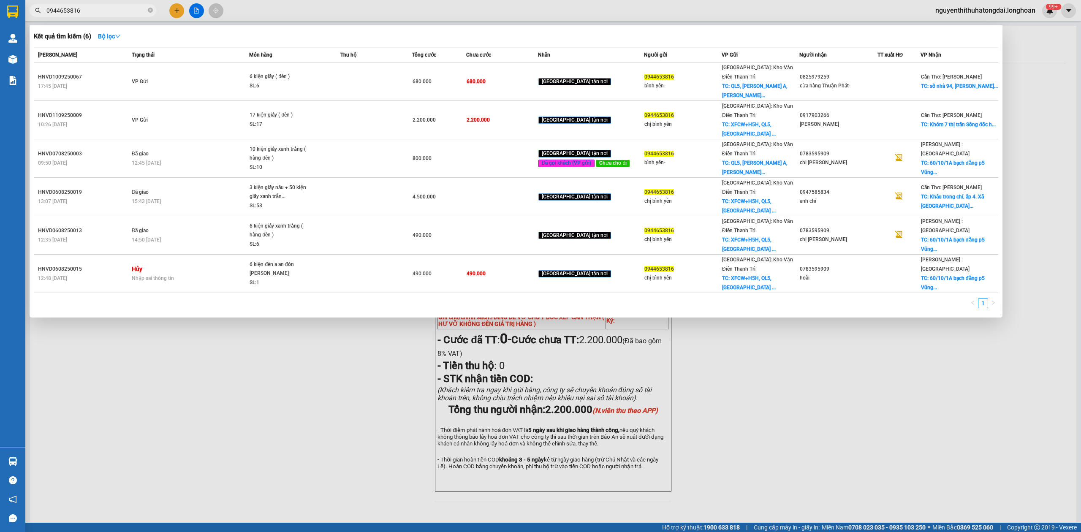
click at [118, 10] on input "0944653816" at bounding box center [96, 10] width 100 height 9
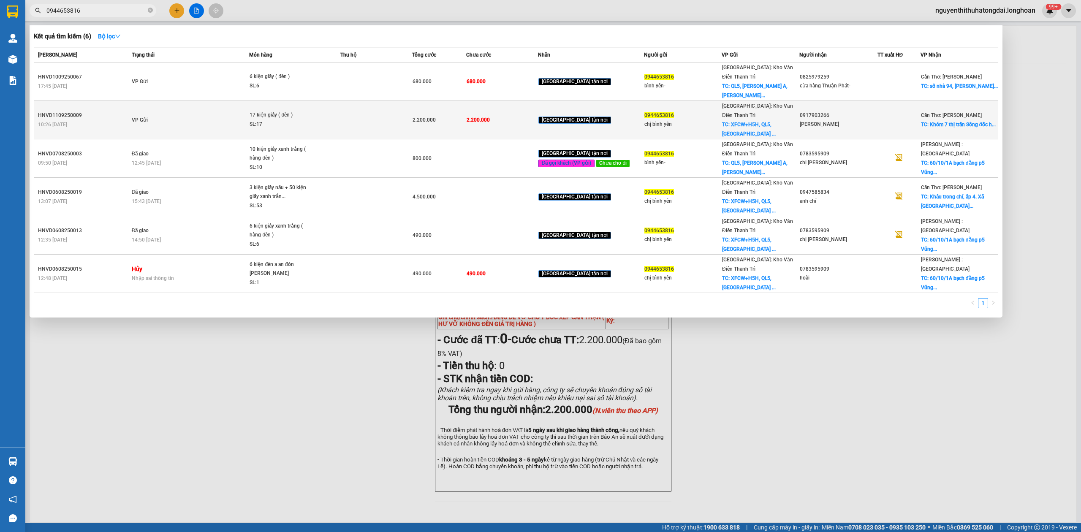
click at [168, 101] on td "VP Gửi" at bounding box center [190, 120] width 120 height 38
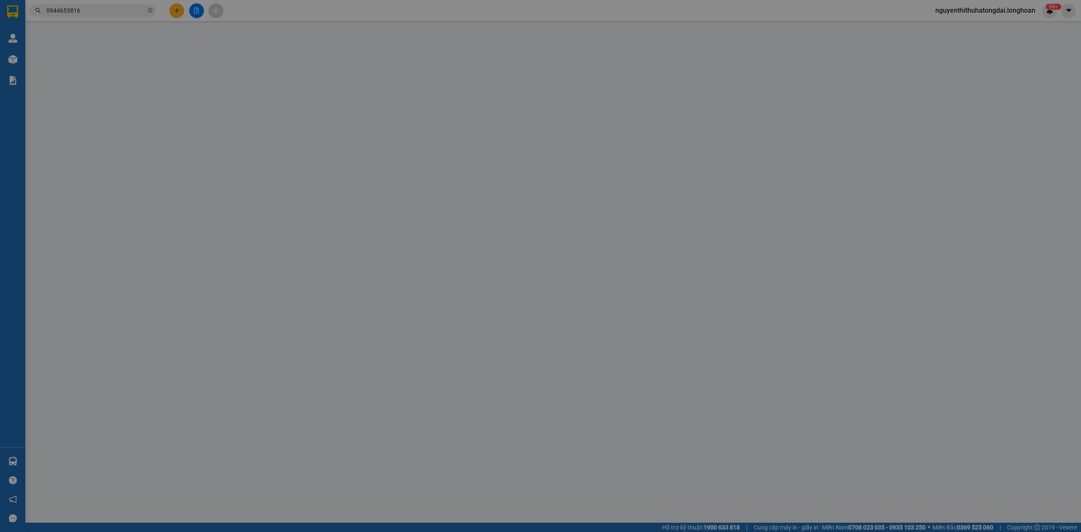
type input "0944653816"
type input "chị bình yên"
checkbox input "true"
type input "XFCW+H5H, QL5, [GEOGRAPHIC_DATA] A, [PERSON_NAME], [GEOGRAPHIC_DATA], [GEOGRAPH…"
type input "0917903266"
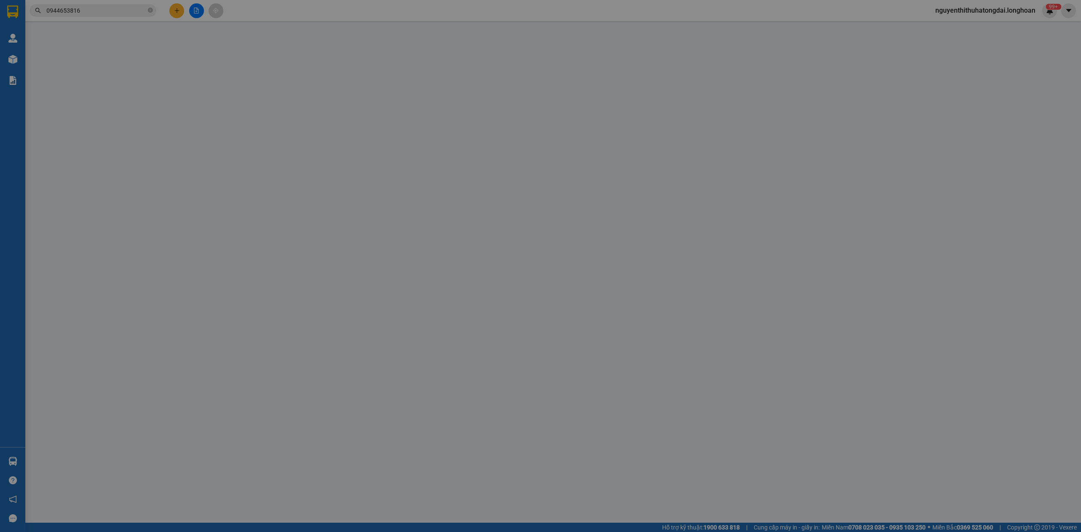
type input "[PERSON_NAME]"
checkbox input "true"
type input "Khóm 7 thị trấn Sông đốc huyện [PERSON_NAME] thời tỉnh [GEOGRAPHIC_DATA]"
type input "HÀNG DỄ VỠ CHÚ Ý BỐC XẾP CẨN THẬN ( HƯ VỠ KHÔNG ĐỀN GIÁ TRỊ HÀNG )"
type input "2.200.000"
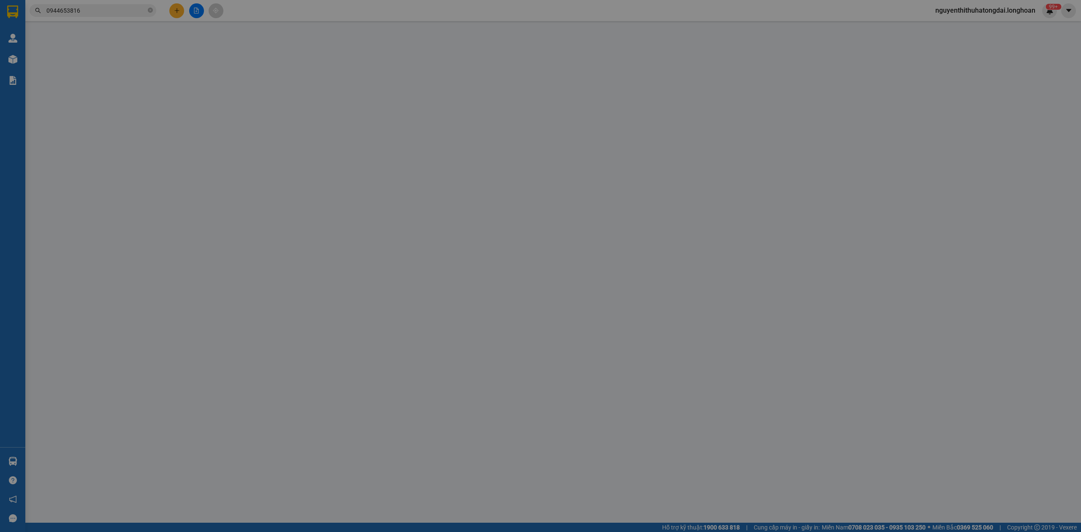
type input "2.200.000"
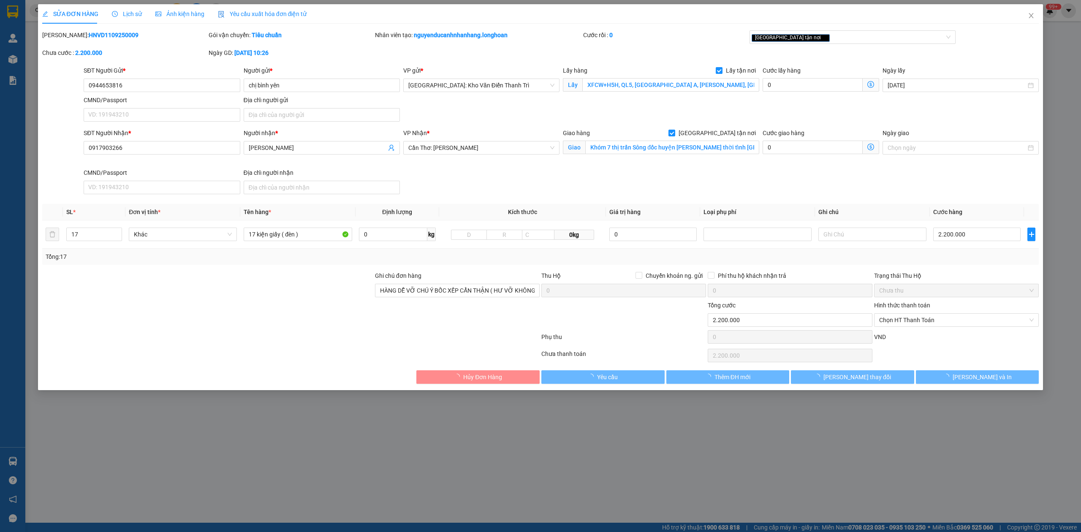
click at [119, 11] on span "Lịch sử" at bounding box center [127, 14] width 30 height 7
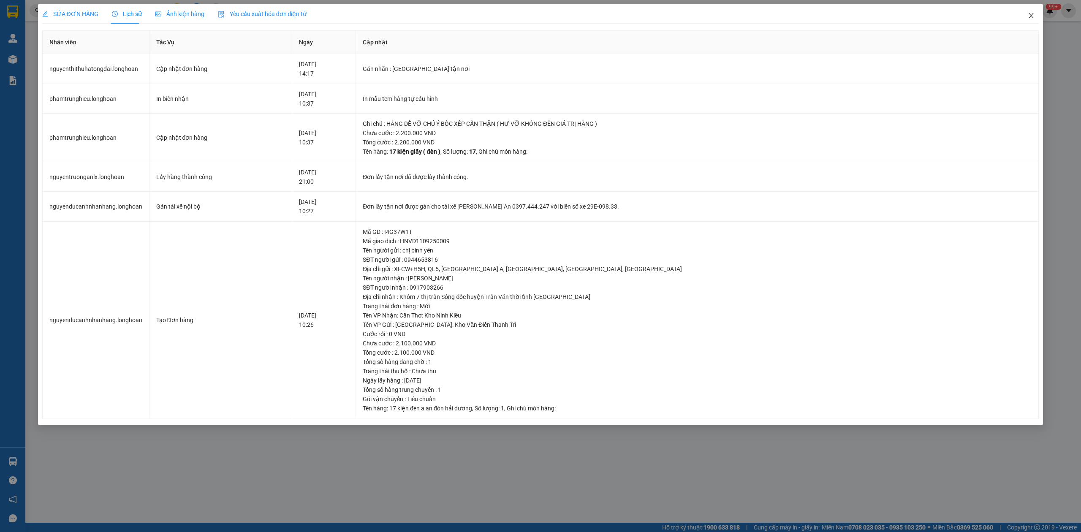
click at [1034, 14] on icon "close" at bounding box center [1031, 15] width 7 height 7
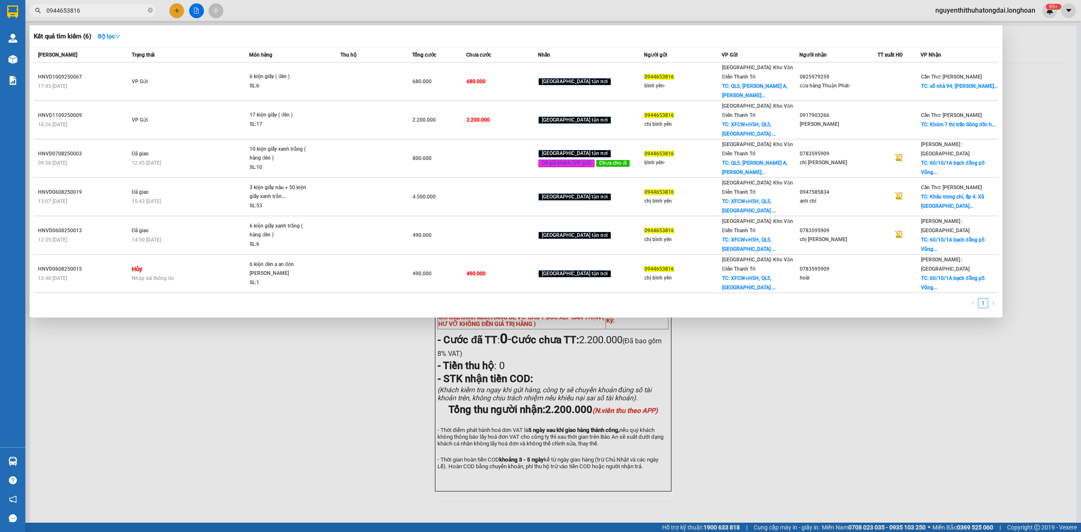
click at [77, 5] on span "0944653816" at bounding box center [93, 10] width 127 height 13
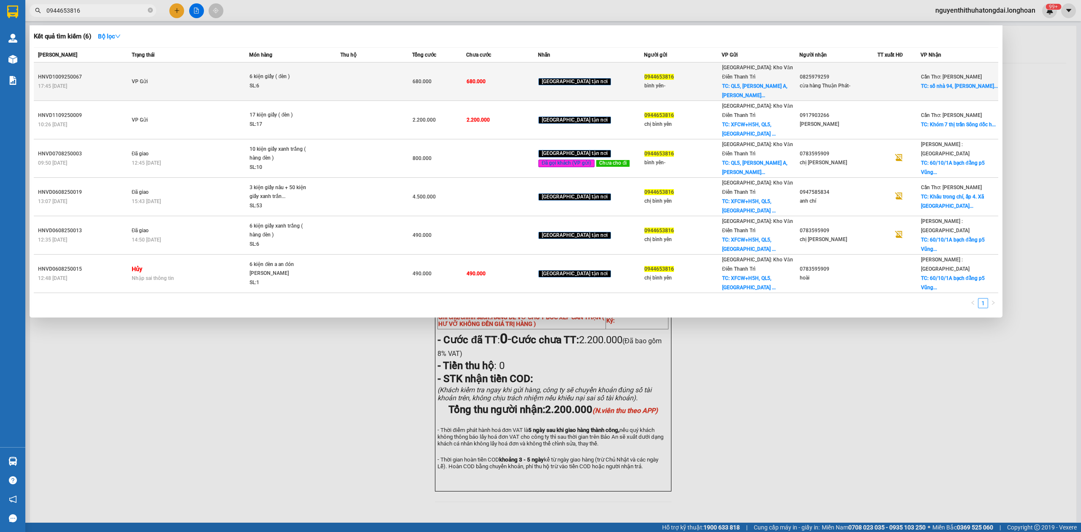
click at [301, 81] on div "SL: 6" at bounding box center [281, 85] width 63 height 9
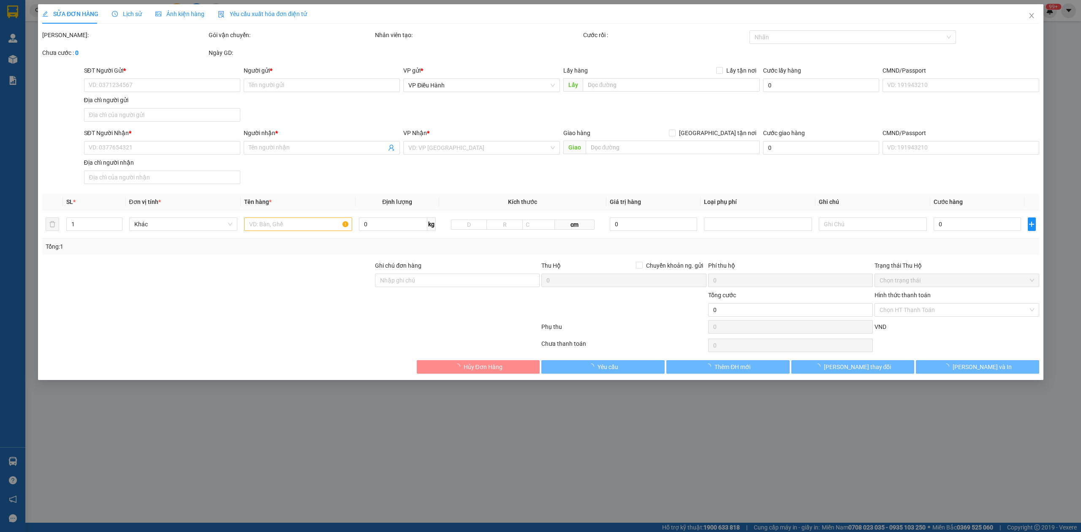
type input "0944653816"
type input "bình yên-"
checkbox input "true"
type input "QL5, [PERSON_NAME] A, [PERSON_NAME], [GEOGRAPHIC_DATA], [GEOGRAPHIC_DATA]"
type input "0825979259"
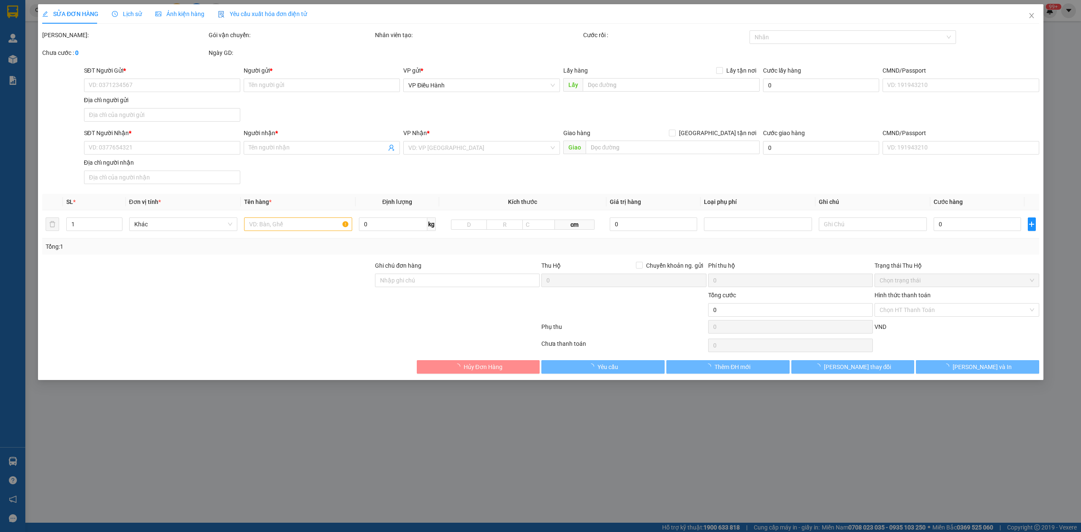
type input "cừa hàng Thuận Phát-"
checkbox input "true"
type input "số nhà [STREET_ADDRESS][PERSON_NAME] quốc"
type input "HÀNG DỄ VỠ CHÚ Ý BỐC XẾP CẨN THẬN ( HƯ VỠ KHÔNG ĐỀN GIÁ TRỊ HÀNG )"
type input "680.000"
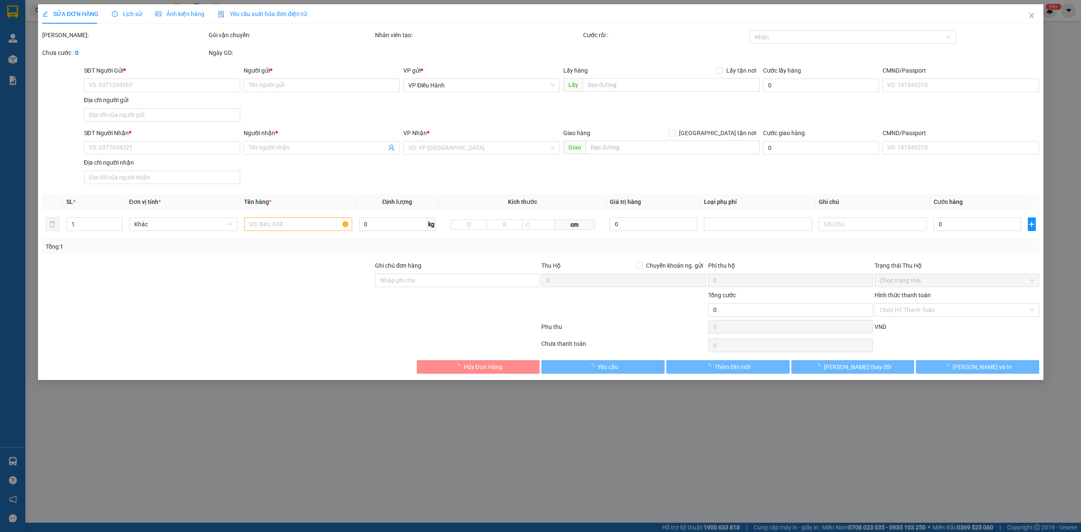
type input "680.000"
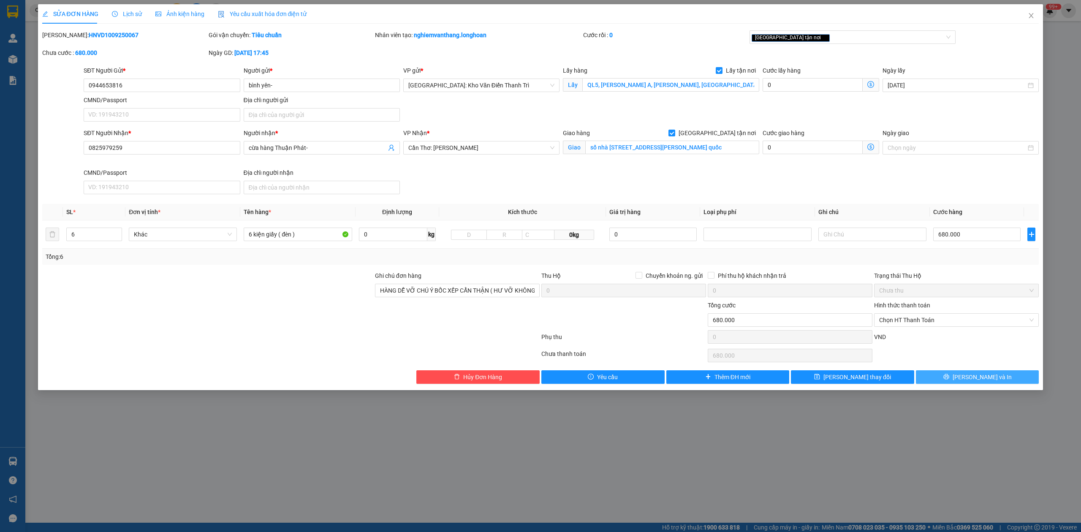
click at [970, 382] on span "[PERSON_NAME] và In" at bounding box center [981, 376] width 59 height 9
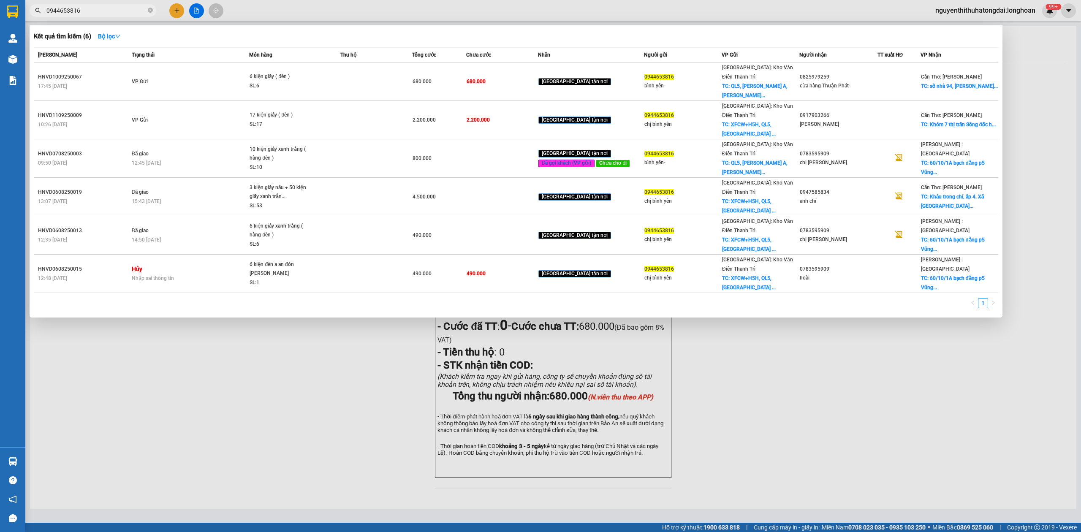
click at [68, 7] on input "0944653816" at bounding box center [96, 10] width 100 height 9
paste input "329971959"
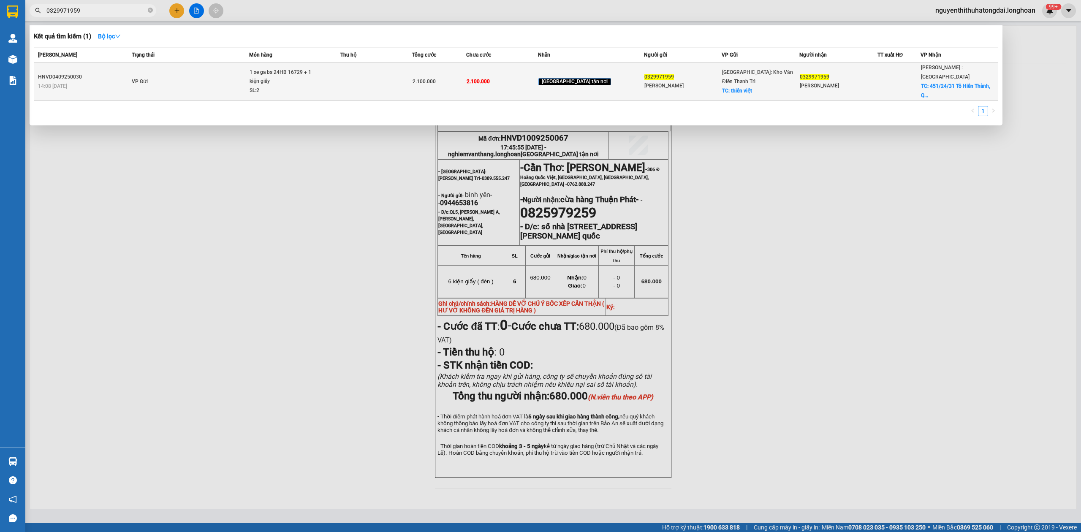
type input "0329971959"
click at [274, 68] on div "1 xe ga bs 24HB 16729 + 1 kiện giấy" at bounding box center [281, 77] width 63 height 18
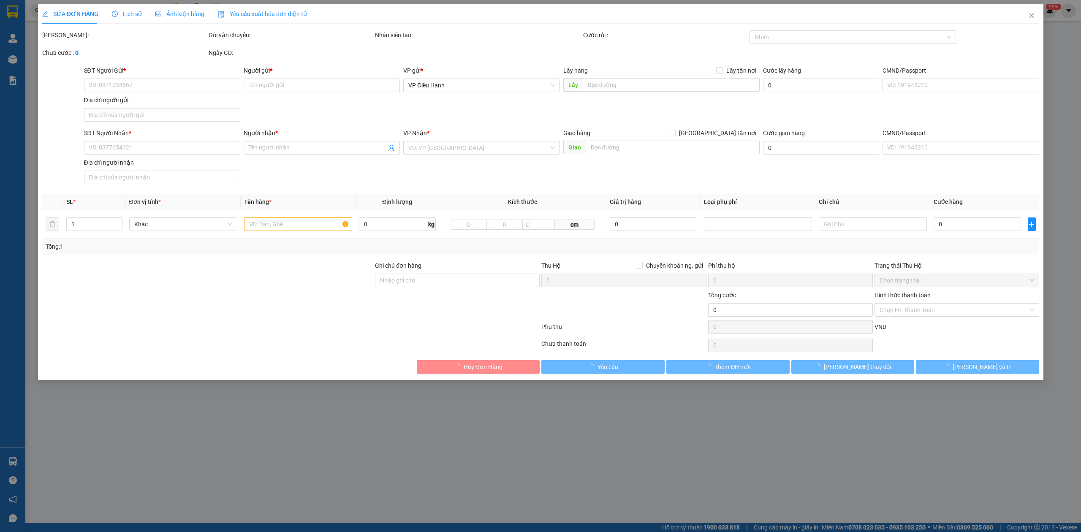
type input "0329971959"
type input "[PERSON_NAME]"
checkbox input "true"
type input "thiên việt"
type input "0329971959"
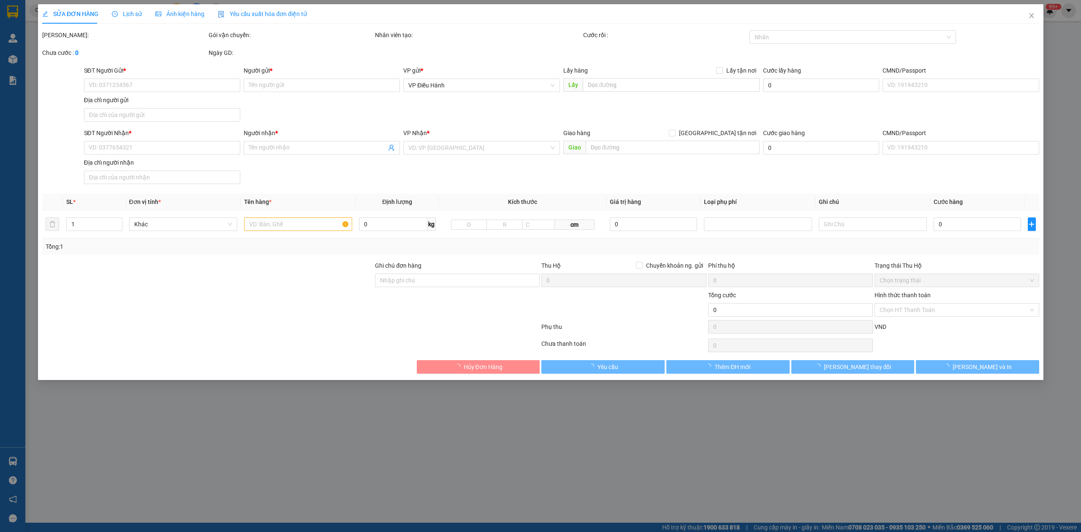
type input "[PERSON_NAME]"
checkbox input "true"
type input "451/24/31 Tô Hiến Thành, Q10"
type input "không chìa khóa không giấy tờ"
type input "2.100.000"
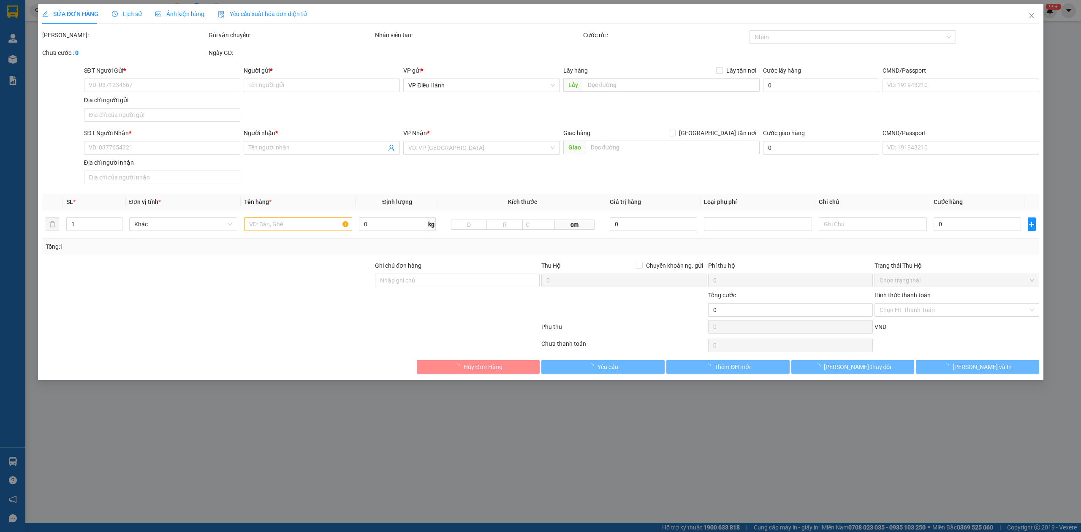
type input "2.100.000"
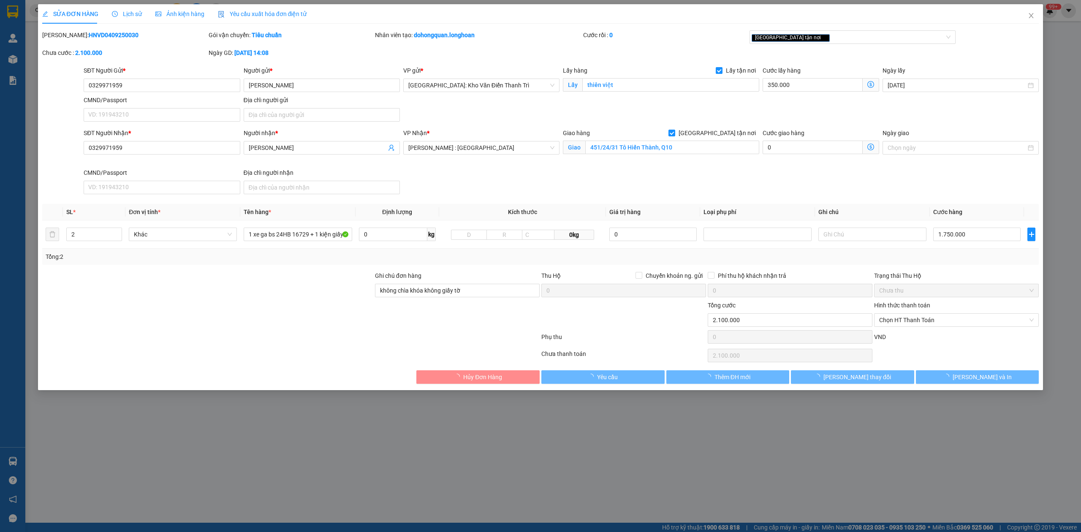
click at [131, 12] on span "Lịch sử" at bounding box center [127, 14] width 30 height 7
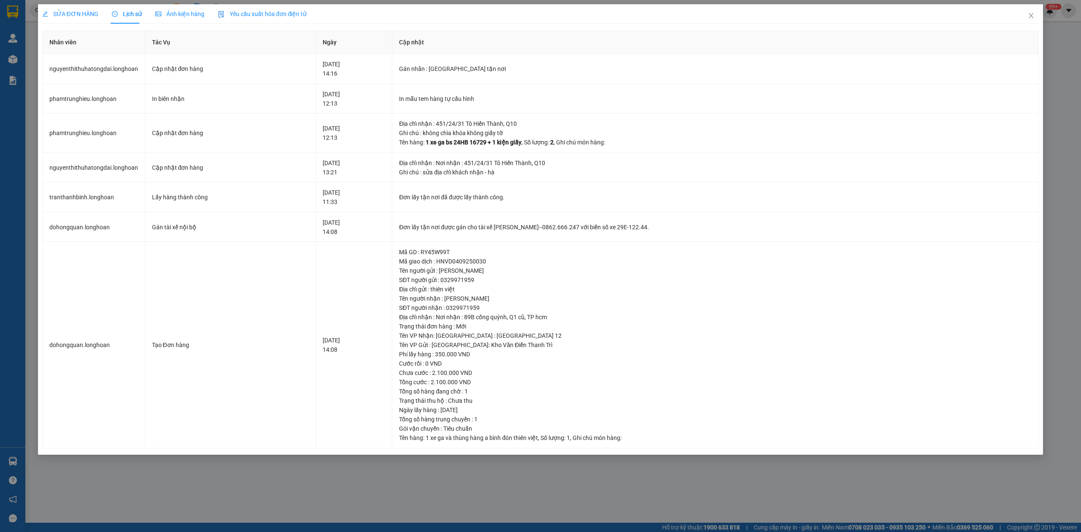
drag, startPoint x: 66, startPoint y: 9, endPoint x: 173, endPoint y: 2, distance: 106.6
click at [66, 9] on div "SỬA ĐƠN HÀNG" at bounding box center [70, 13] width 56 height 9
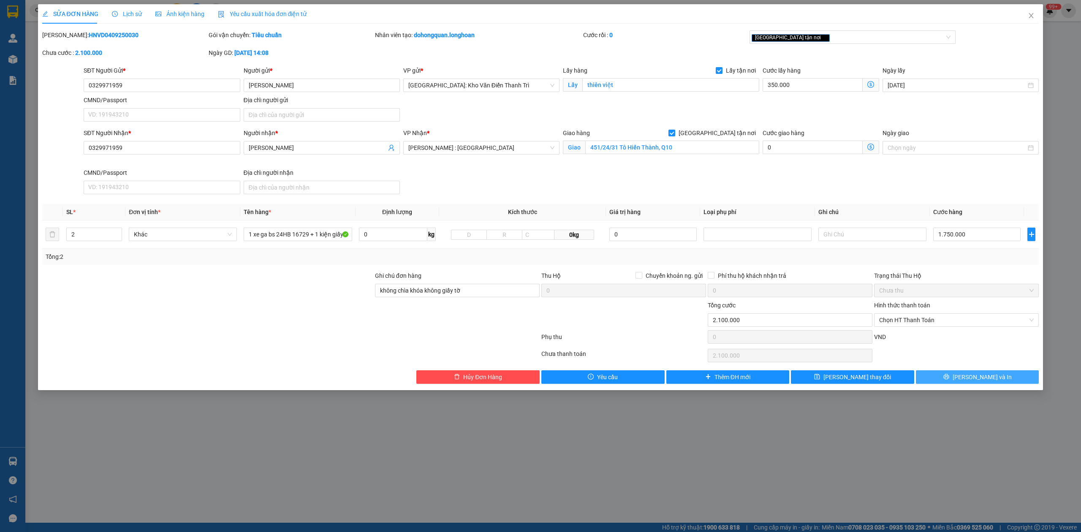
click at [967, 376] on button "[PERSON_NAME] và In" at bounding box center [977, 377] width 123 height 14
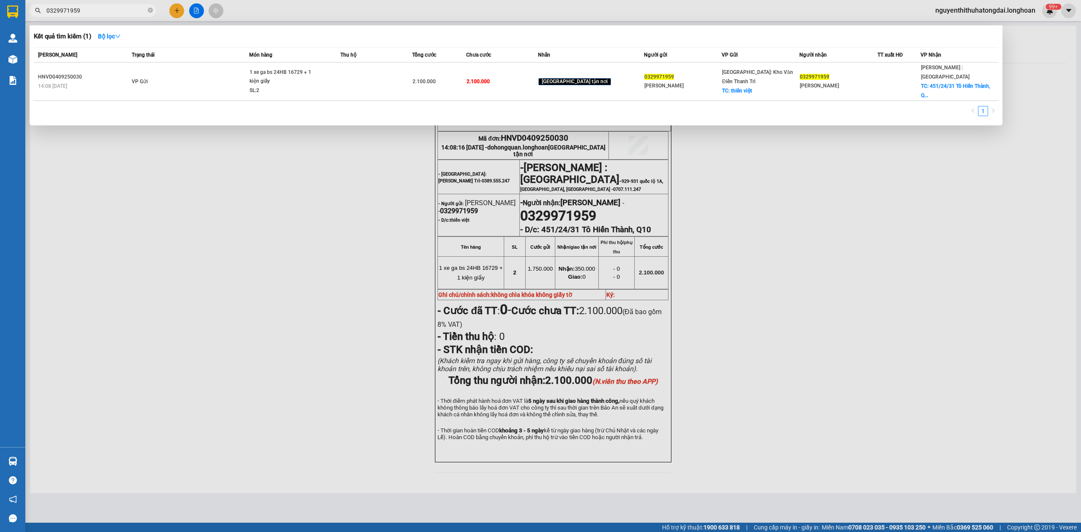
click at [125, 11] on input "0329971959" at bounding box center [96, 10] width 100 height 9
paste input "98942002"
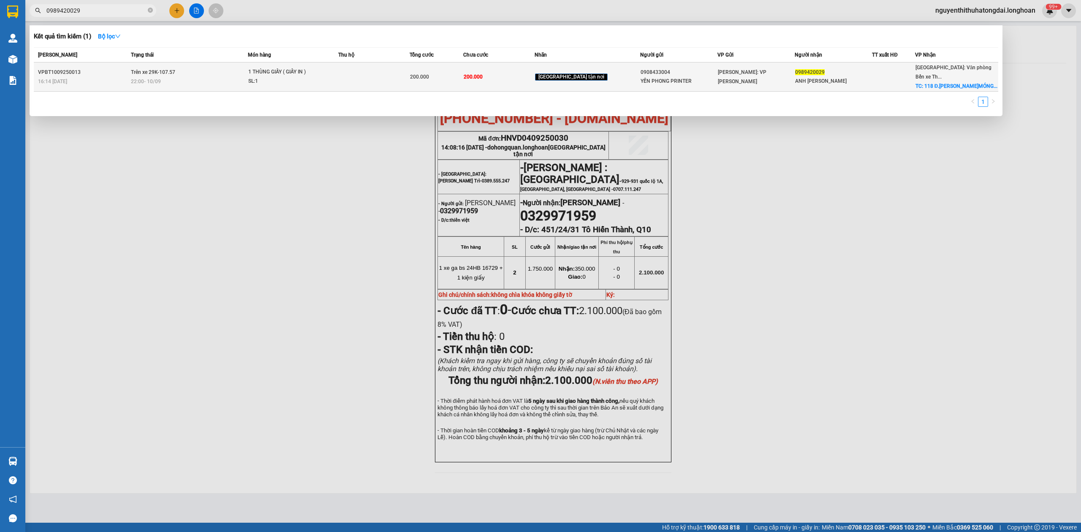
type input "0989420029"
click at [245, 68] on td "Trên xe 29K-107.57 22:00 [DATE]" at bounding box center [188, 76] width 119 height 29
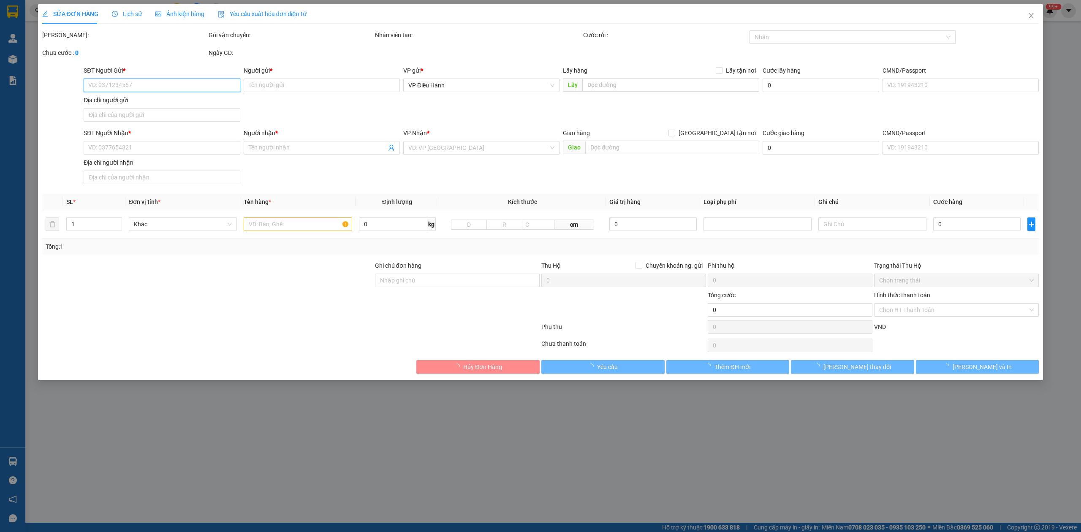
type input "0908433004"
type input "YẾN PHONG PRINTER"
type input "0989420029"
type input "ANH [PERSON_NAME]"
checkbox input "true"
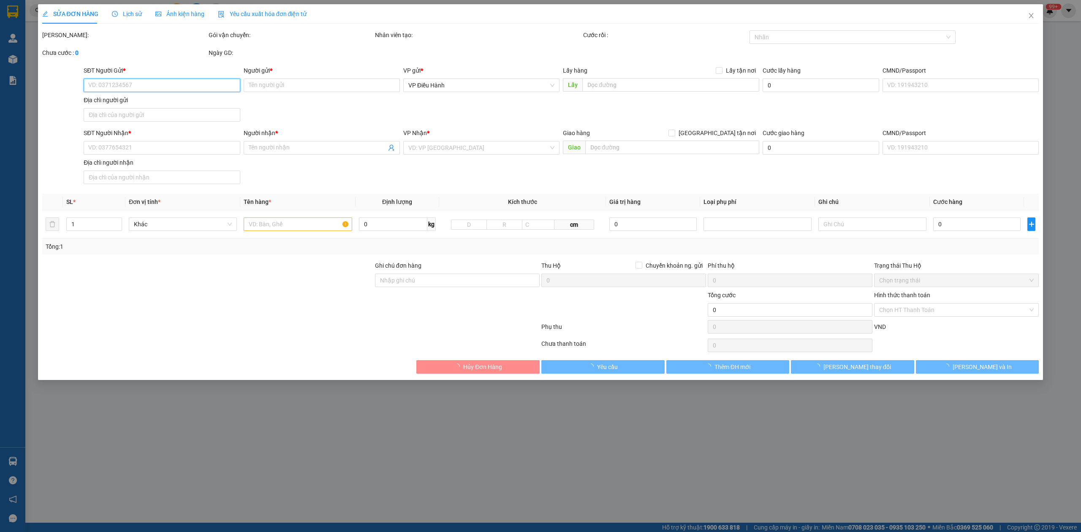
type input "118 Đ.[PERSON_NAME]MÓNG CÁI 1 - [GEOGRAPHIC_DATA]"
type input "200.000"
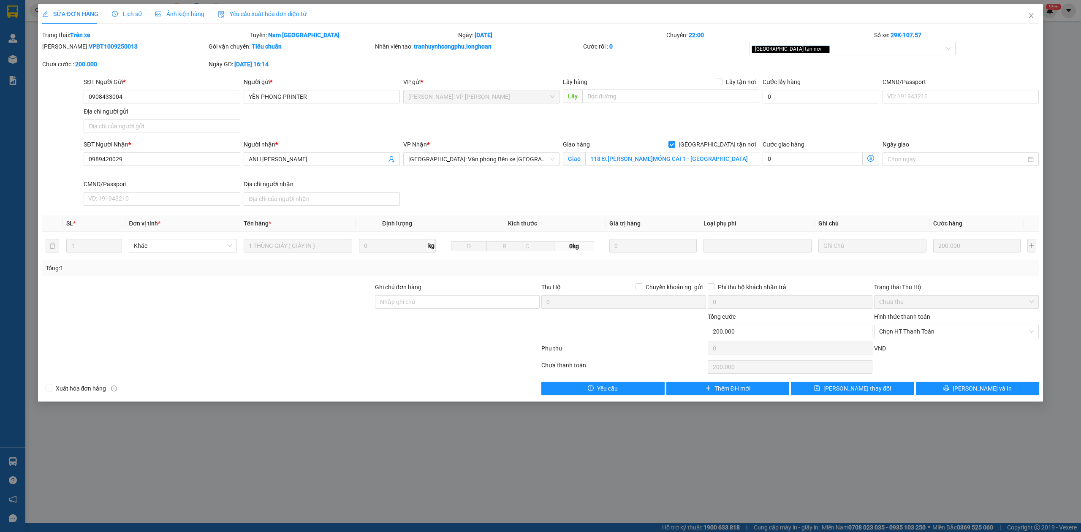
click at [128, 14] on span "Lịch sử" at bounding box center [127, 14] width 30 height 7
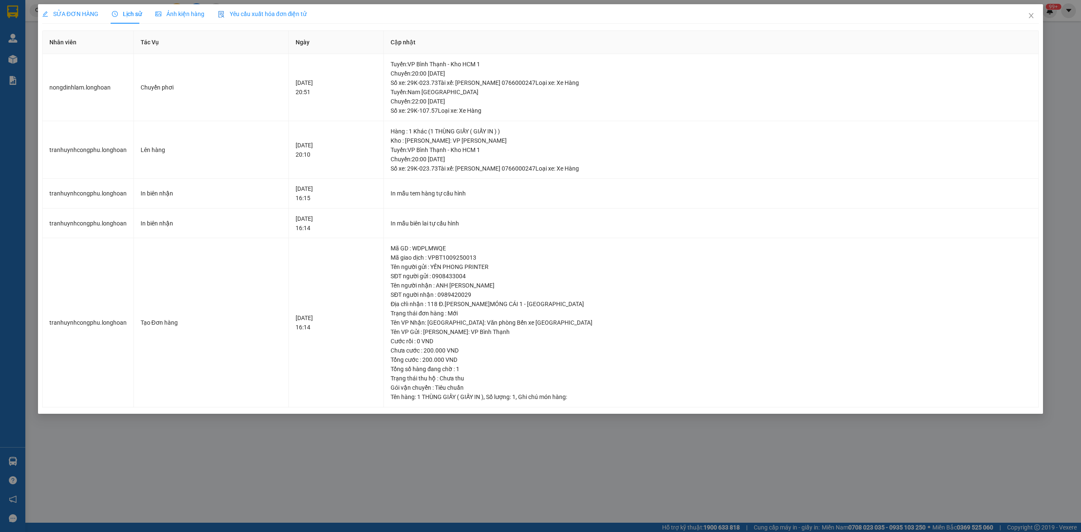
click at [75, 14] on span "SỬA ĐƠN HÀNG" at bounding box center [70, 14] width 56 height 7
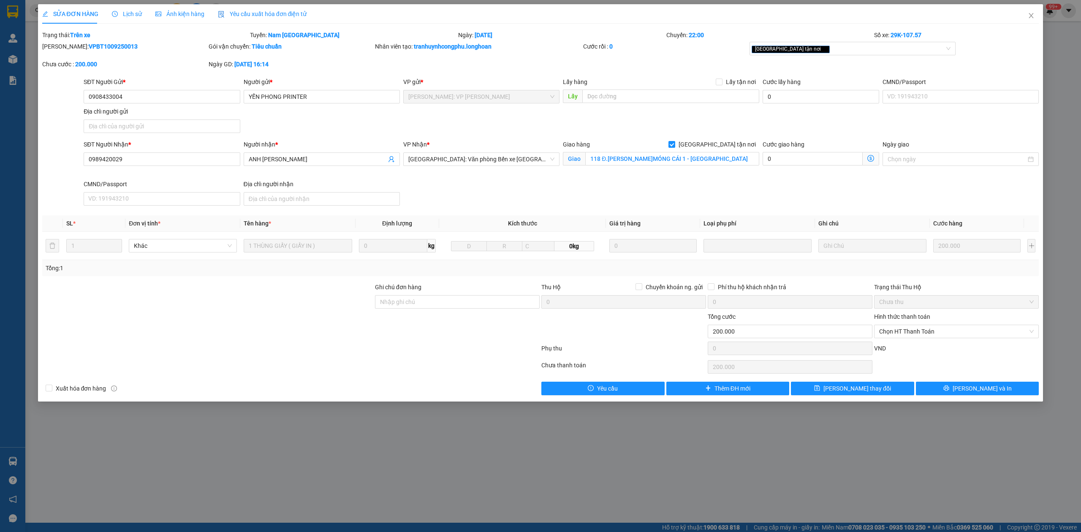
click at [119, 16] on span "Lịch sử" at bounding box center [127, 14] width 30 height 7
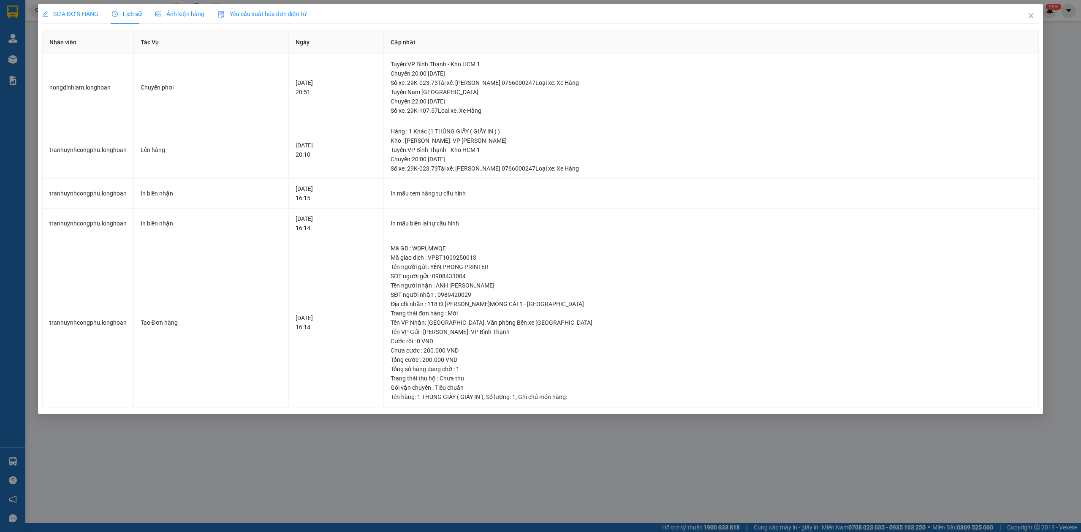
click at [66, 12] on span "SỬA ĐƠN HÀNG" at bounding box center [70, 14] width 56 height 7
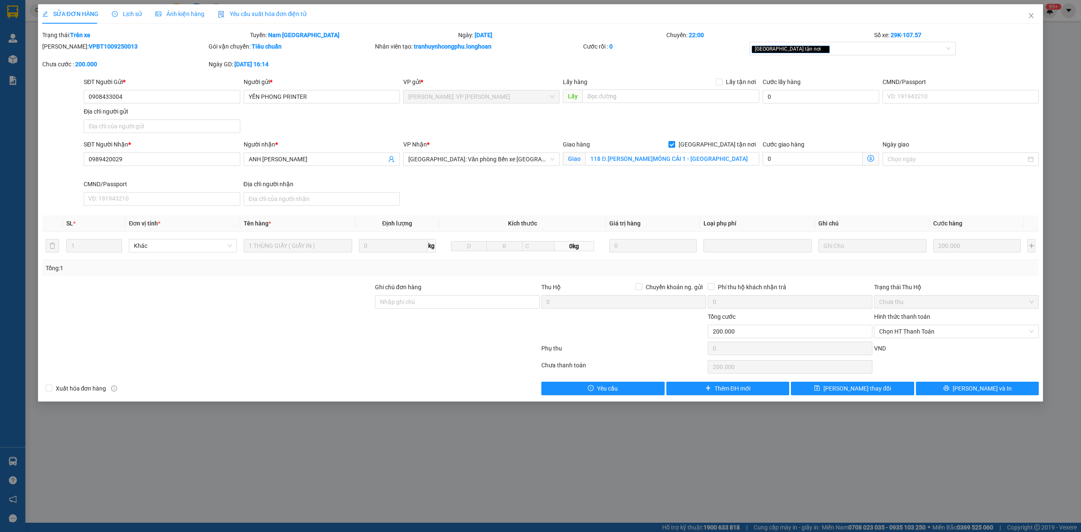
click at [133, 16] on span "Lịch sử" at bounding box center [127, 14] width 30 height 7
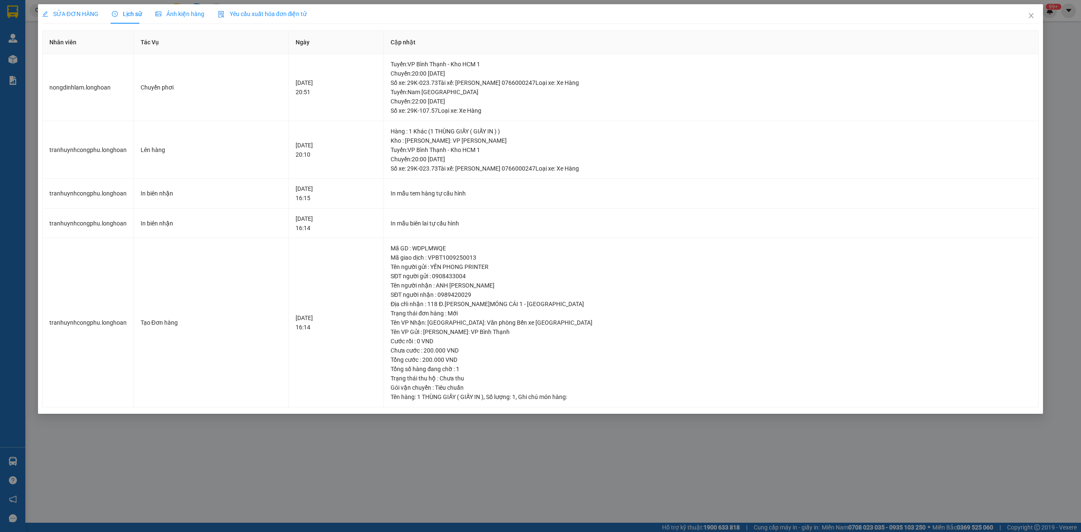
click at [52, 13] on span "SỬA ĐƠN HÀNG" at bounding box center [70, 14] width 56 height 7
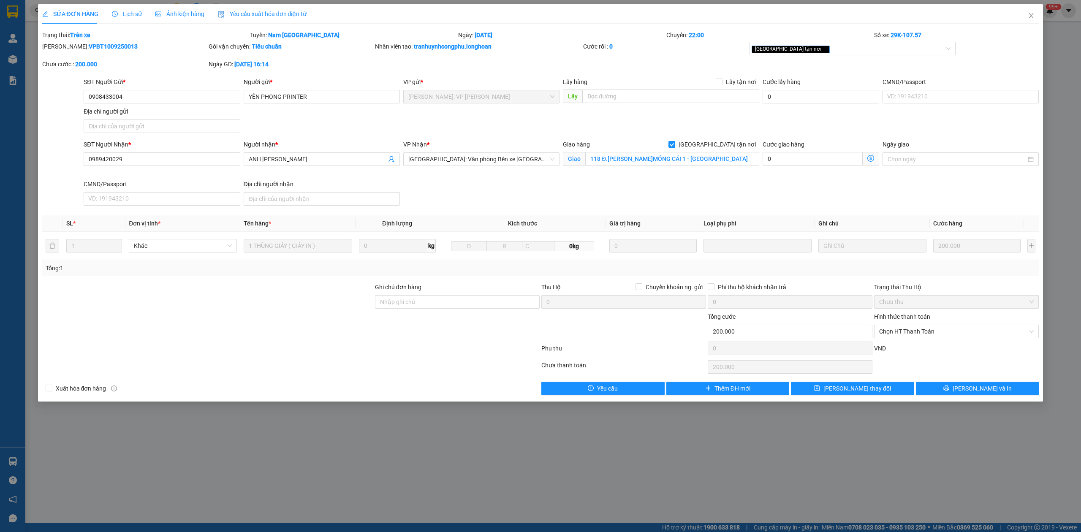
click at [115, 14] on icon "clock-circle" at bounding box center [115, 14] width 6 height 6
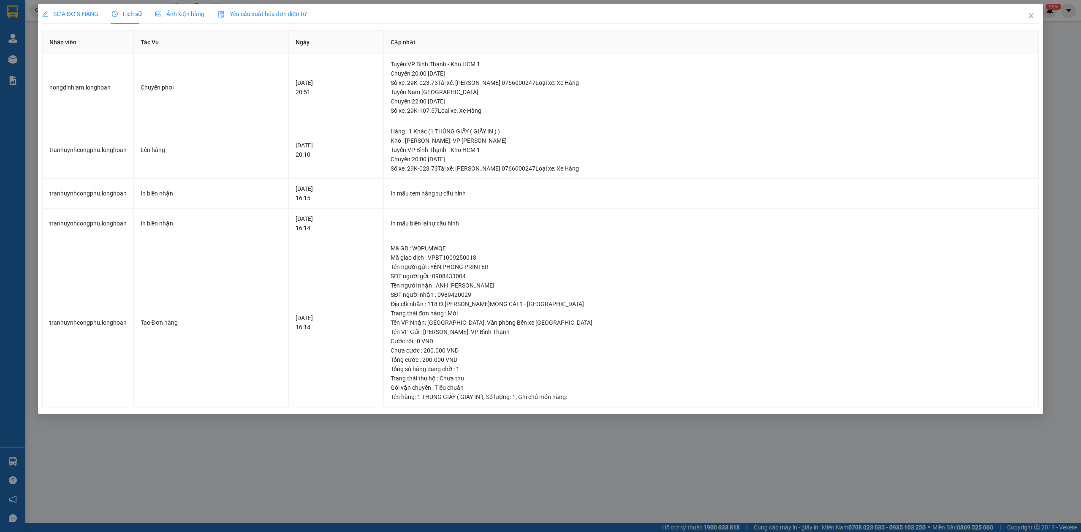
click at [84, 12] on span "SỬA ĐƠN HÀNG" at bounding box center [70, 14] width 56 height 7
